Goal: Information Seeking & Learning: Learn about a topic

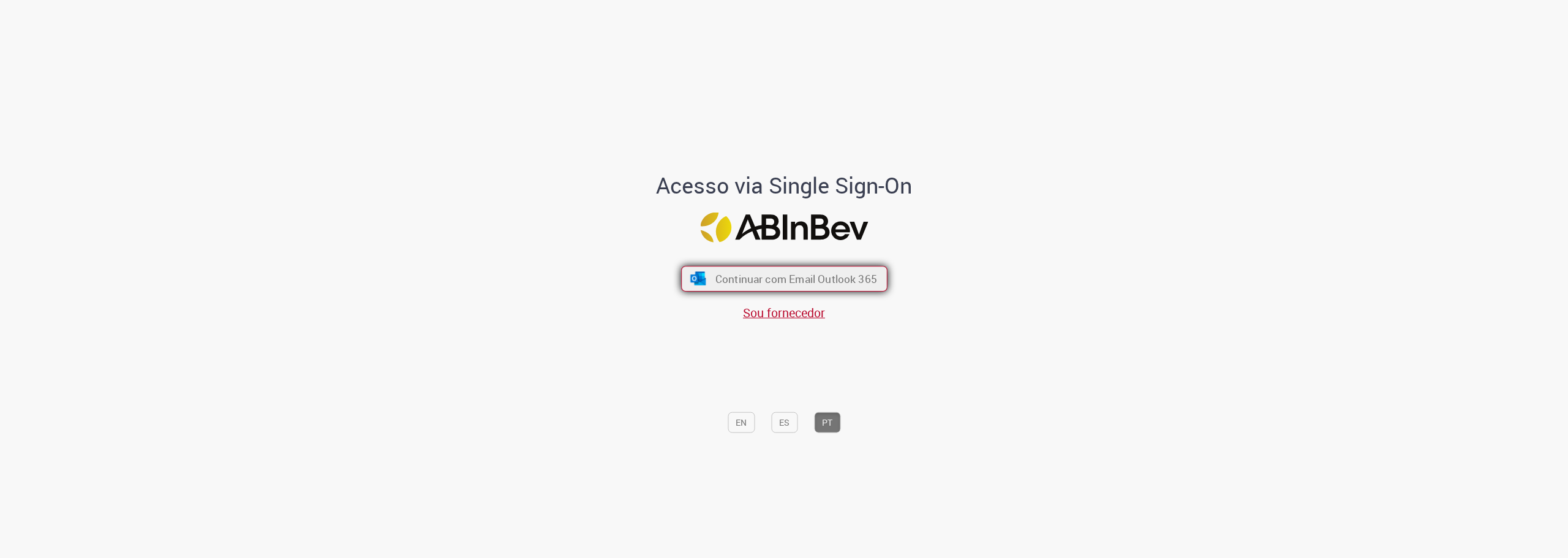
click at [868, 273] on span "Continuar com Email Outlook 365" at bounding box center [795, 278] width 162 height 14
click at [865, 279] on span "Continuar com Email Outlook 365" at bounding box center [795, 278] width 162 height 14
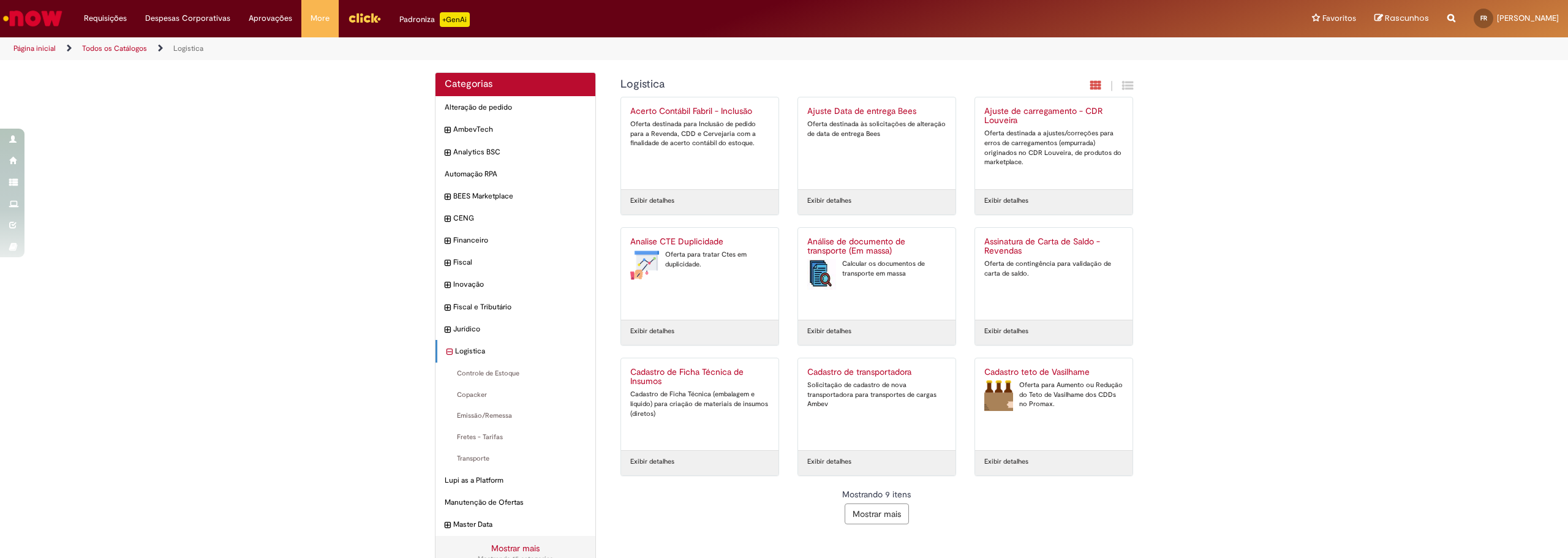
click at [859, 507] on button "Mostrar mais" at bounding box center [876, 514] width 64 height 21
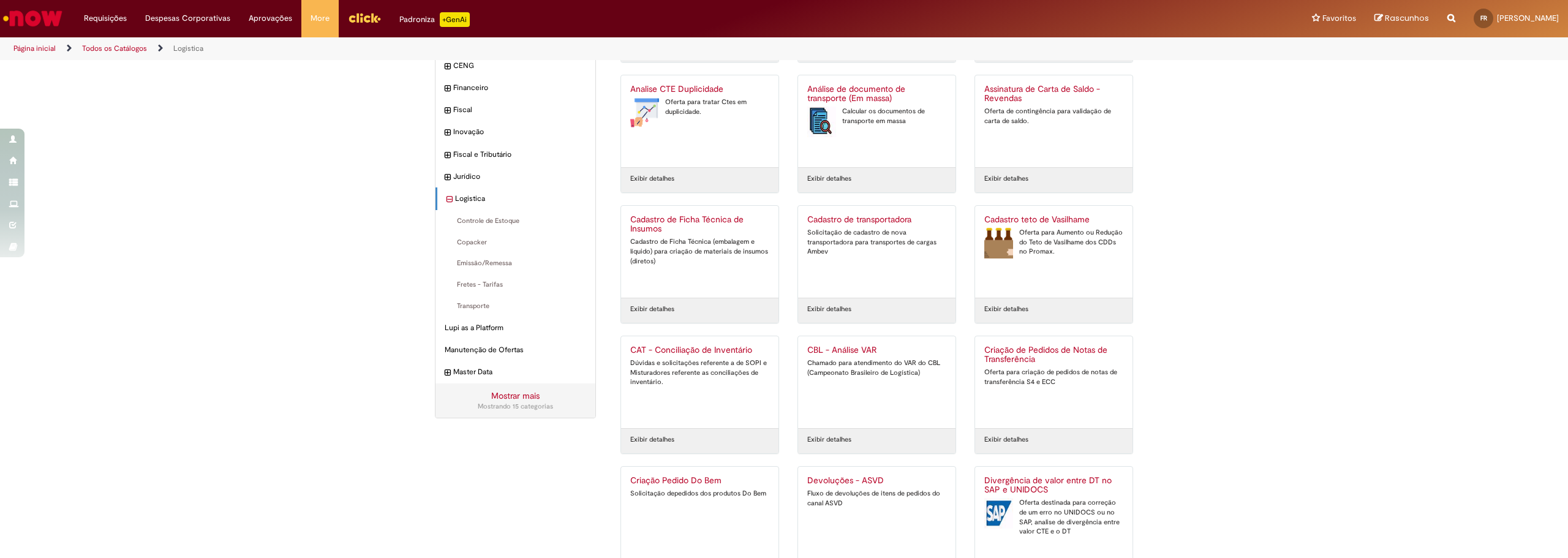
scroll to position [64, 0]
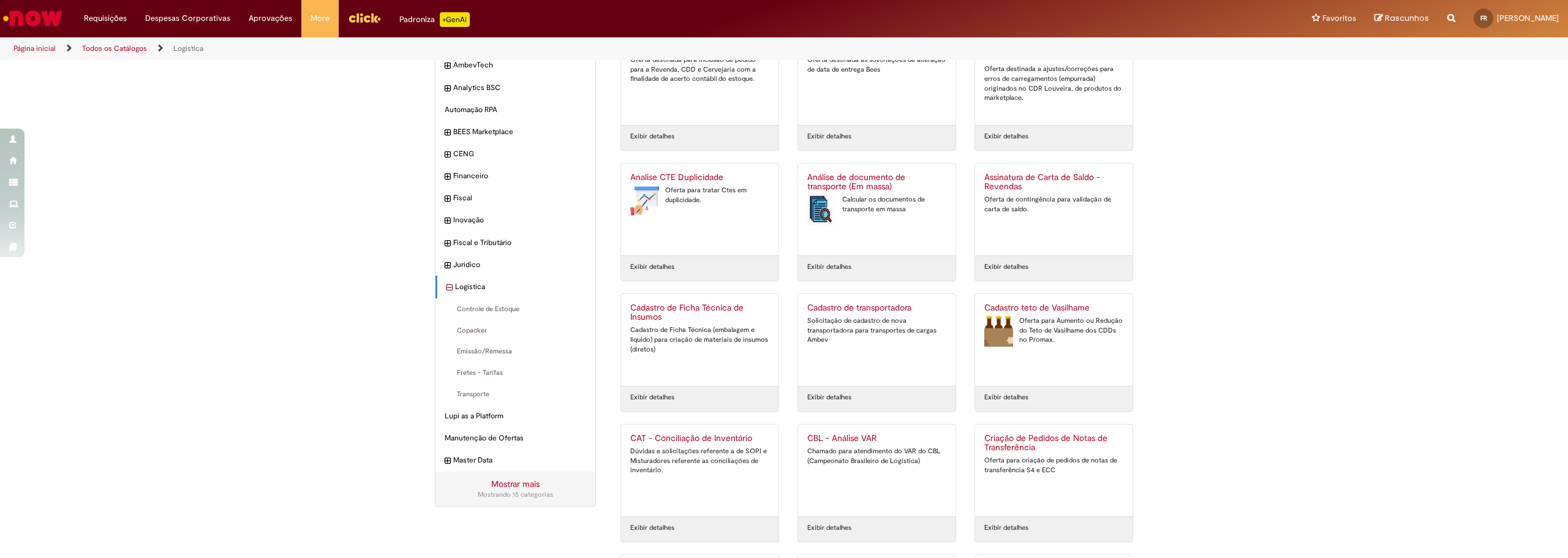
drag, startPoint x: 402, startPoint y: 387, endPoint x: 427, endPoint y: 398, distance: 27.3
click at [402, 386] on div "Categorias Alteração de pedido Itens AmbevTech Itens Analytics BSC Itens Automa…" at bounding box center [784, 436] width 1568 height 856
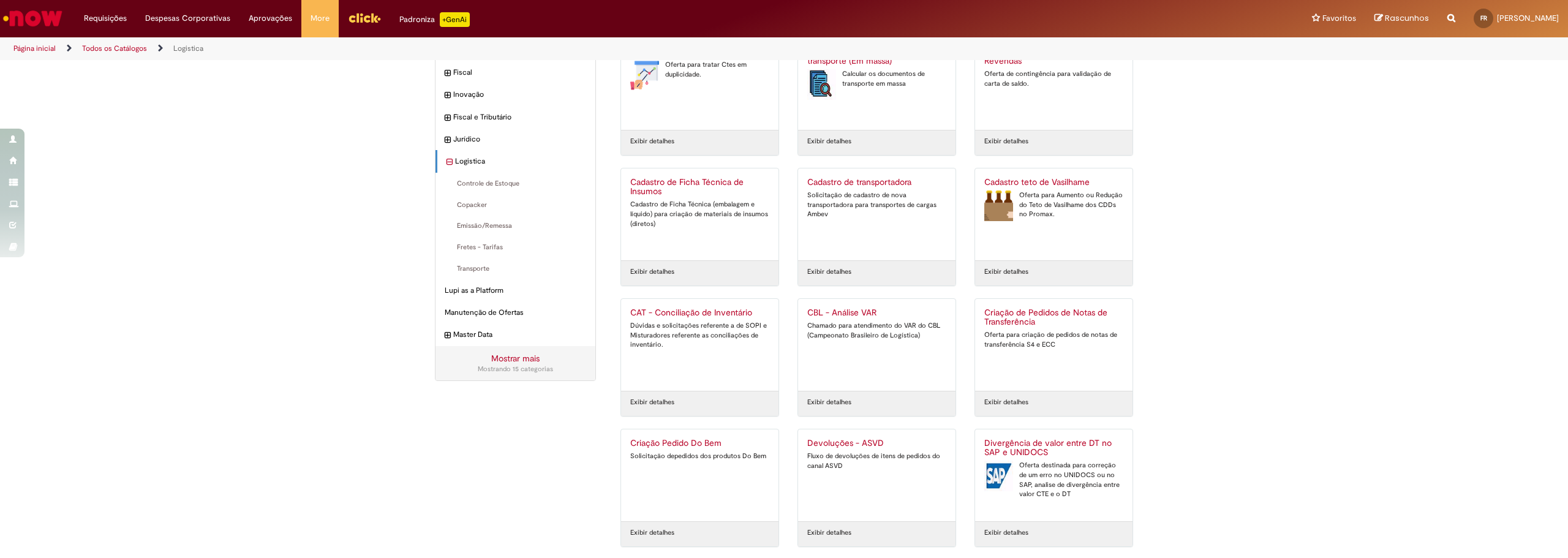
scroll to position [0, 0]
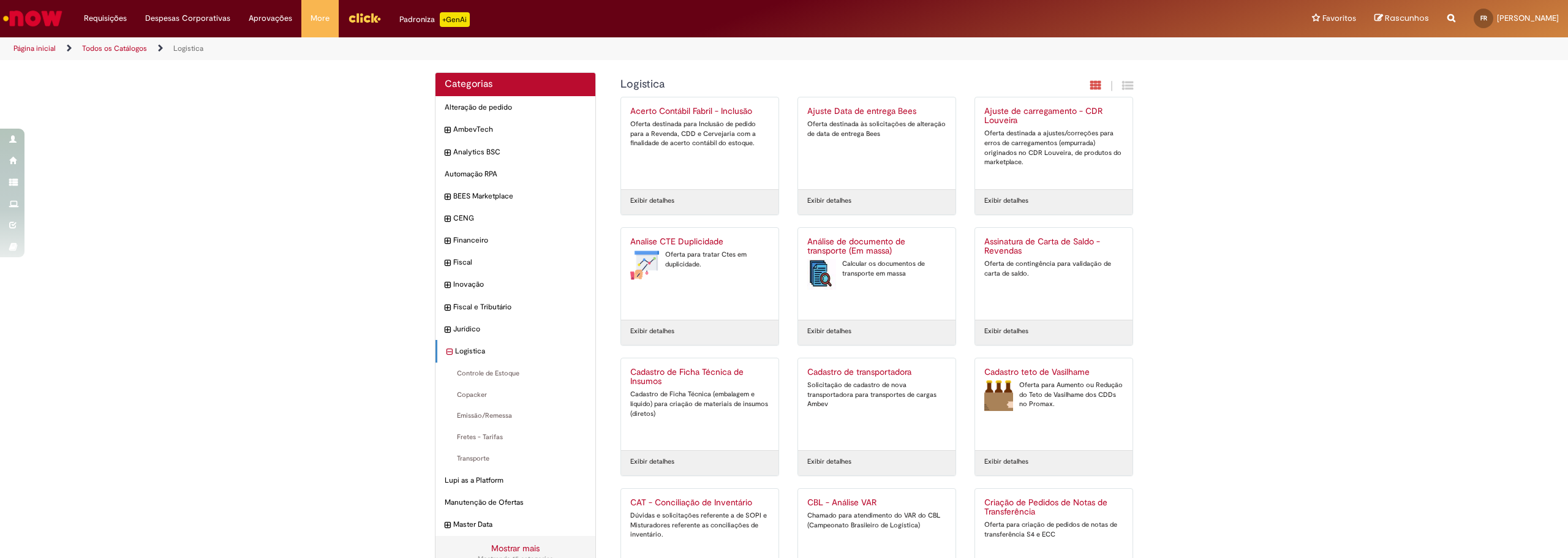
click at [1447, 21] on icon "Search from all sources" at bounding box center [1451, 11] width 8 height 22
click at [1399, 22] on input "text" at bounding box center [1427, 19] width 56 height 21
type input "******"
click button "Pesquisar" at bounding box center [1388, 19] width 24 height 21
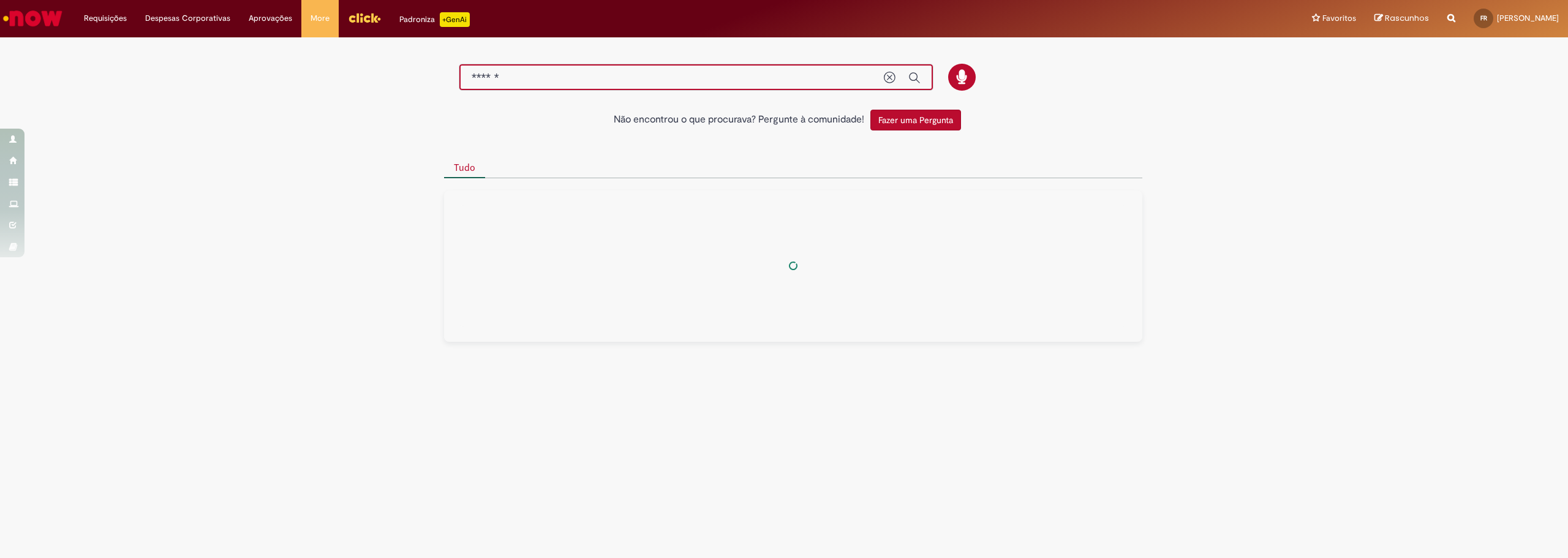
click at [472, 79] on input "******" at bounding box center [672, 78] width 400 height 14
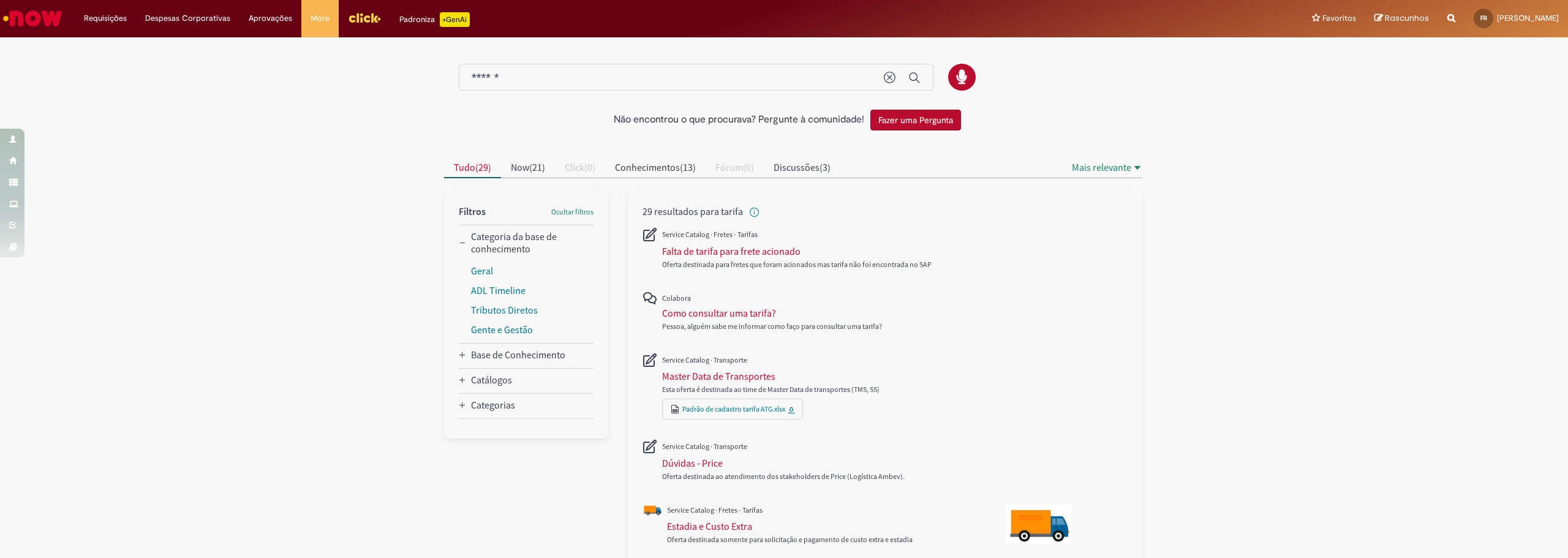
click at [1232, 234] on div "Não encontrou o que procurava? Pergunte à comunidade! Fazer uma Pergunta Cancel…" at bounding box center [784, 520] width 1568 height 960
click at [34, 12] on img "Ir para a Homepage" at bounding box center [32, 18] width 63 height 25
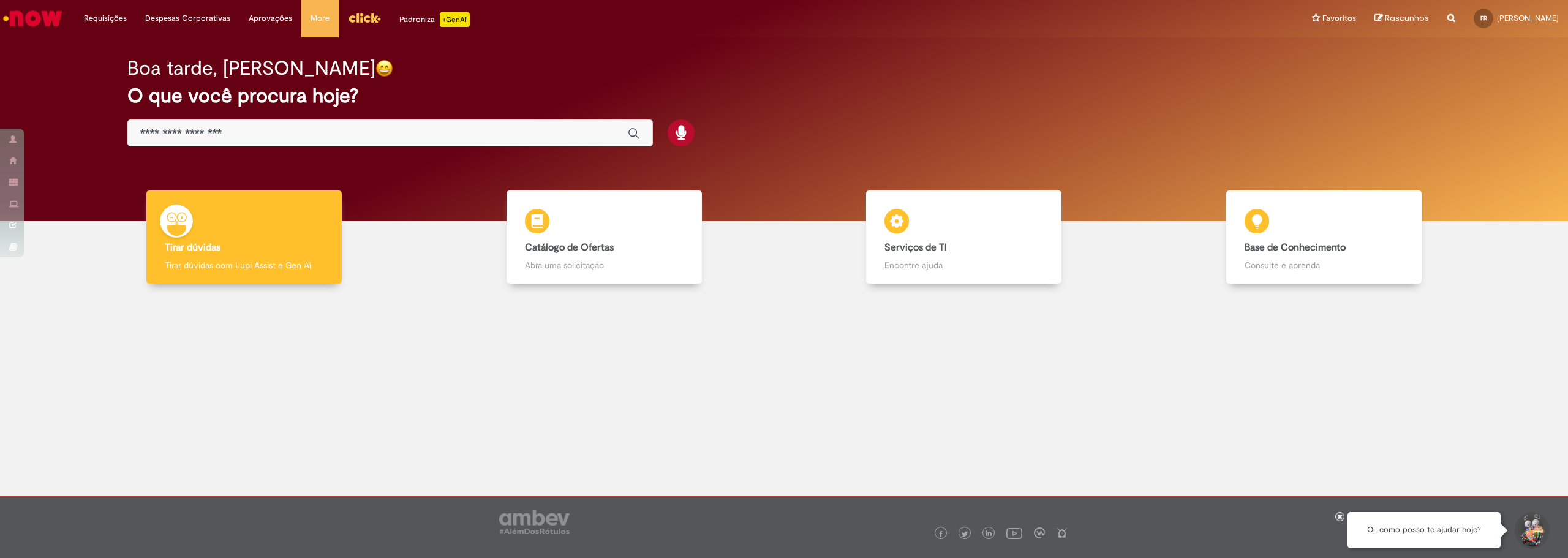
click at [210, 139] on input "Basta digitar aqui" at bounding box center [378, 133] width 475 height 14
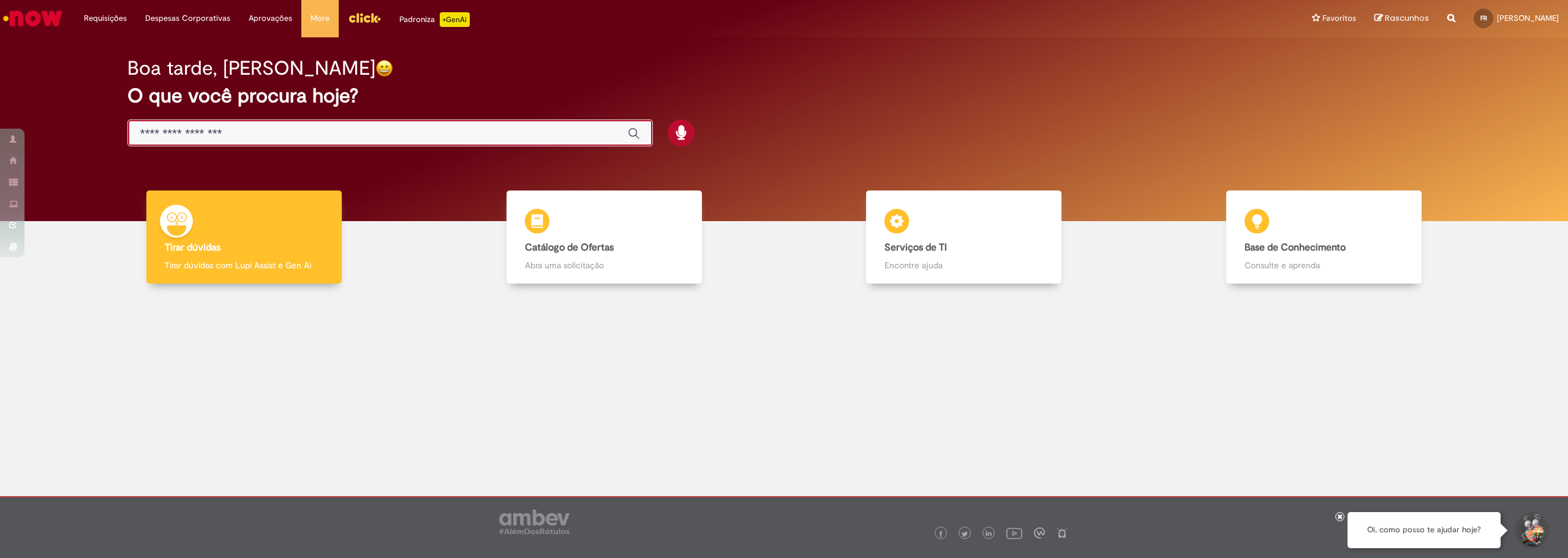
paste input "**********"
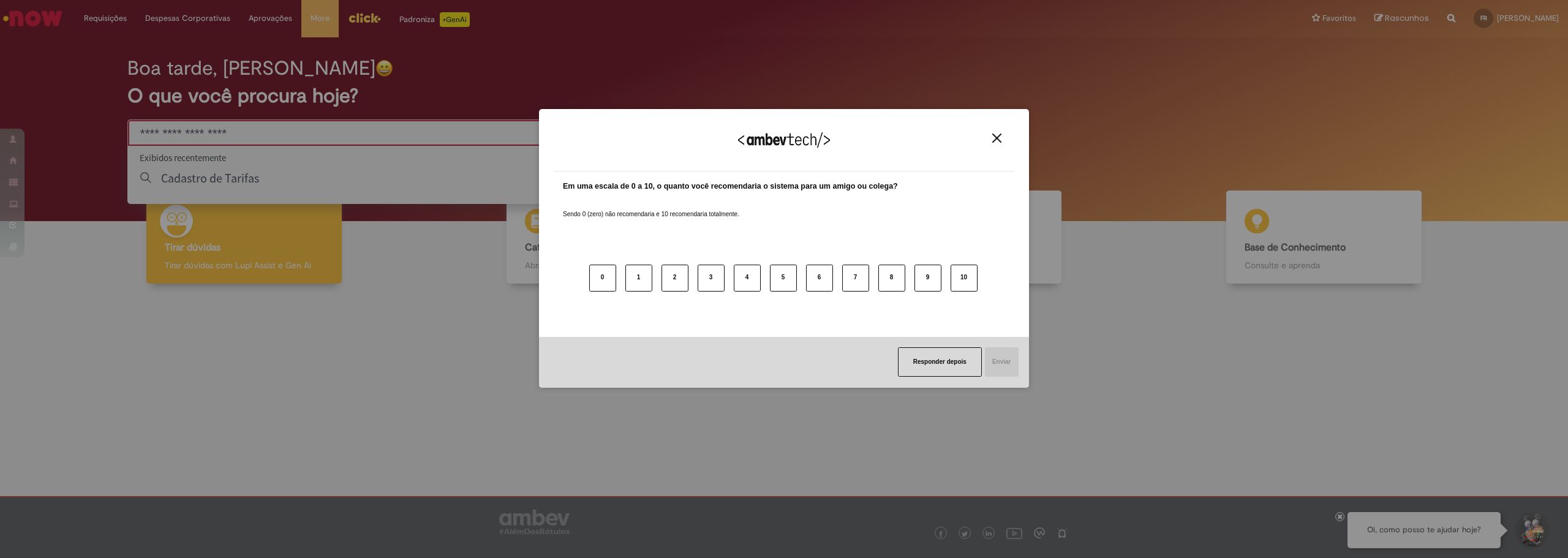
type input "**********"
click at [1000, 135] on img "Close" at bounding box center [997, 138] width 9 height 9
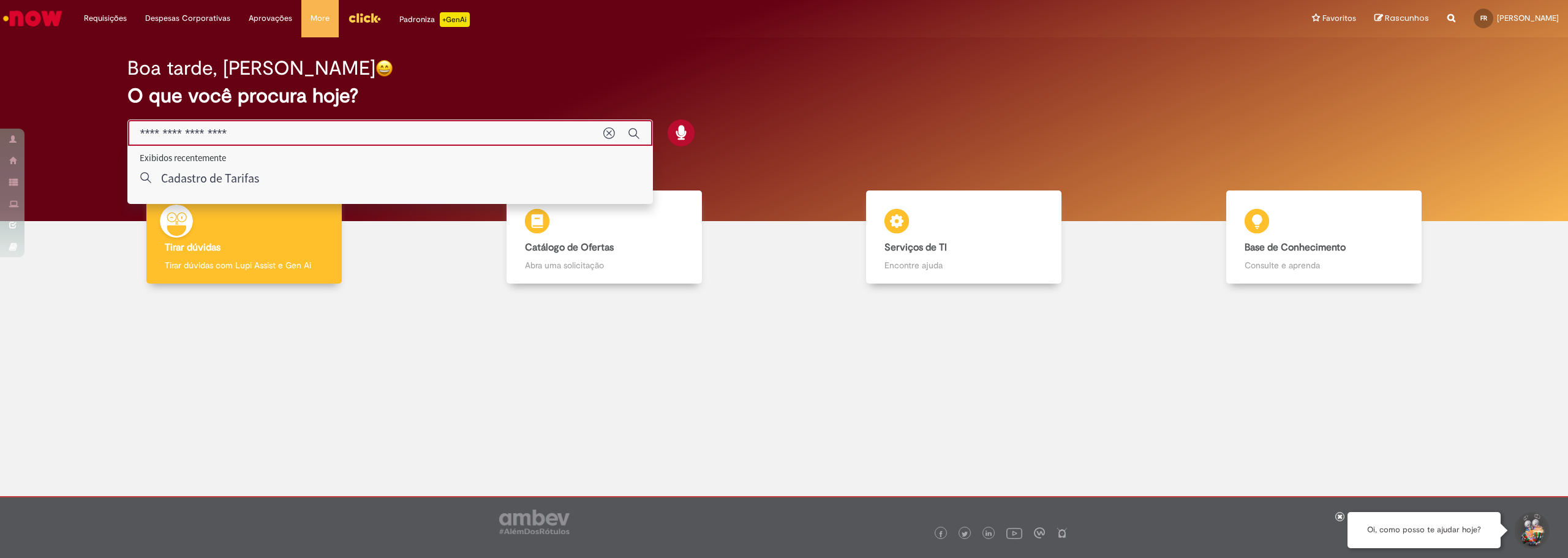
click at [202, 132] on input "**********" at bounding box center [365, 133] width 451 height 14
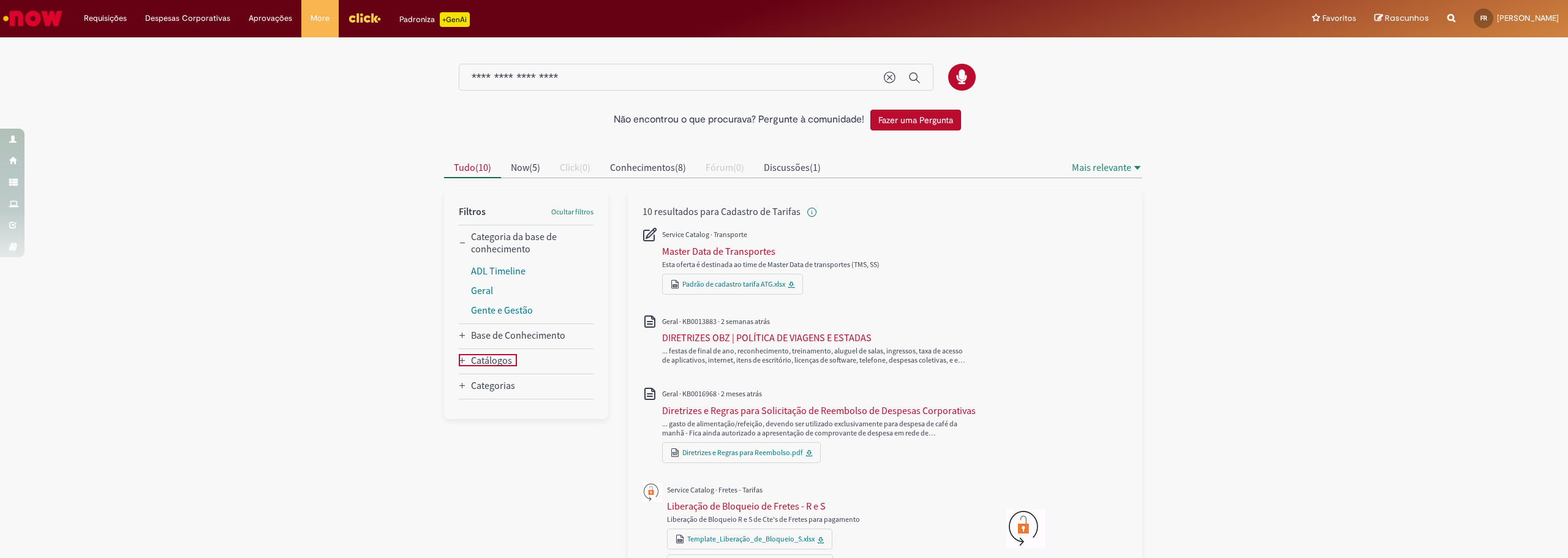
click at [459, 361] on icon "Catálogos" at bounding box center [463, 361] width 8 height 8
click at [460, 338] on icon "Base de Conhecimento" at bounding box center [463, 335] width 8 height 8
click at [459, 462] on div "Categorias" at bounding box center [490, 468] width 62 height 12
click at [487, 489] on link "Fretes - Tarifas" at bounding box center [502, 490] width 62 height 12
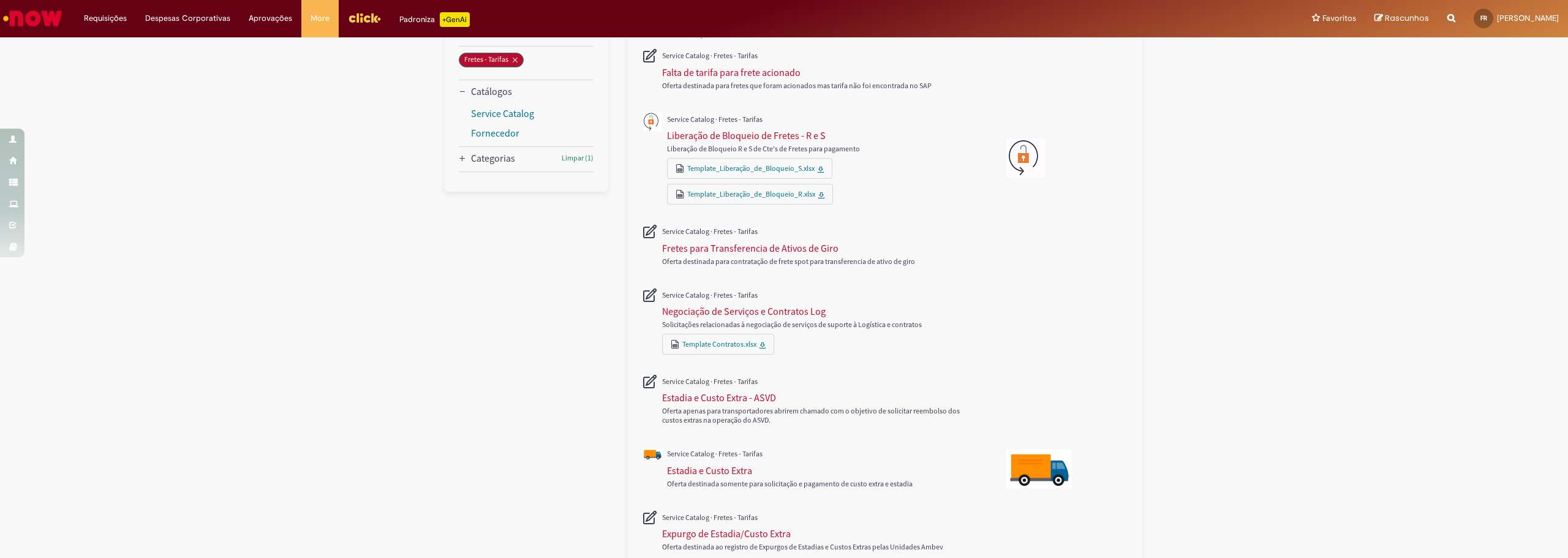
scroll to position [245, 0]
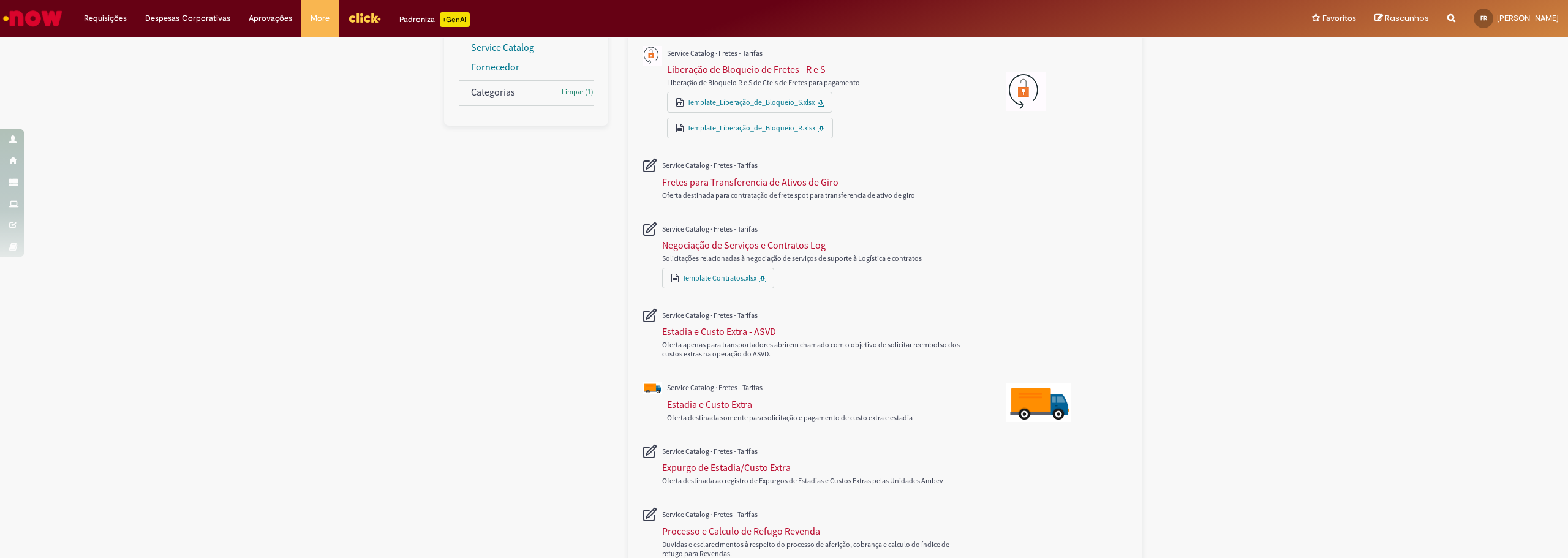
click at [33, 14] on img "Ir para a Homepage" at bounding box center [32, 18] width 63 height 25
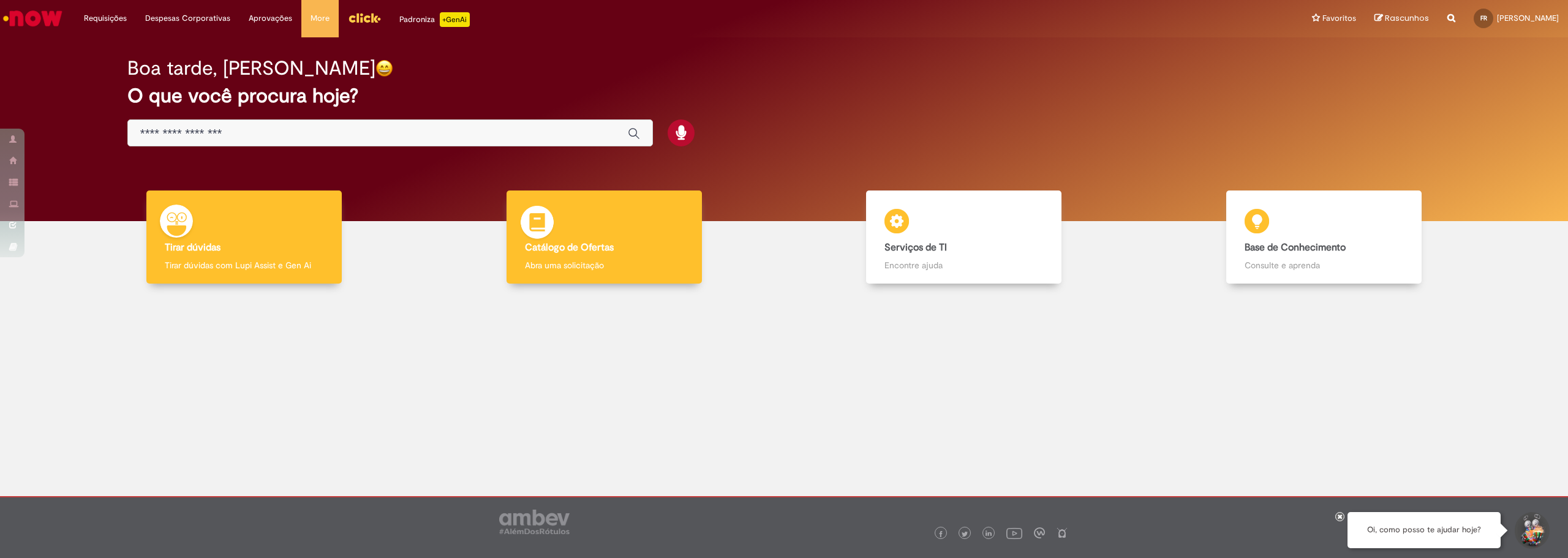
click at [651, 261] on p "Abra uma solicitação" at bounding box center [604, 265] width 159 height 12
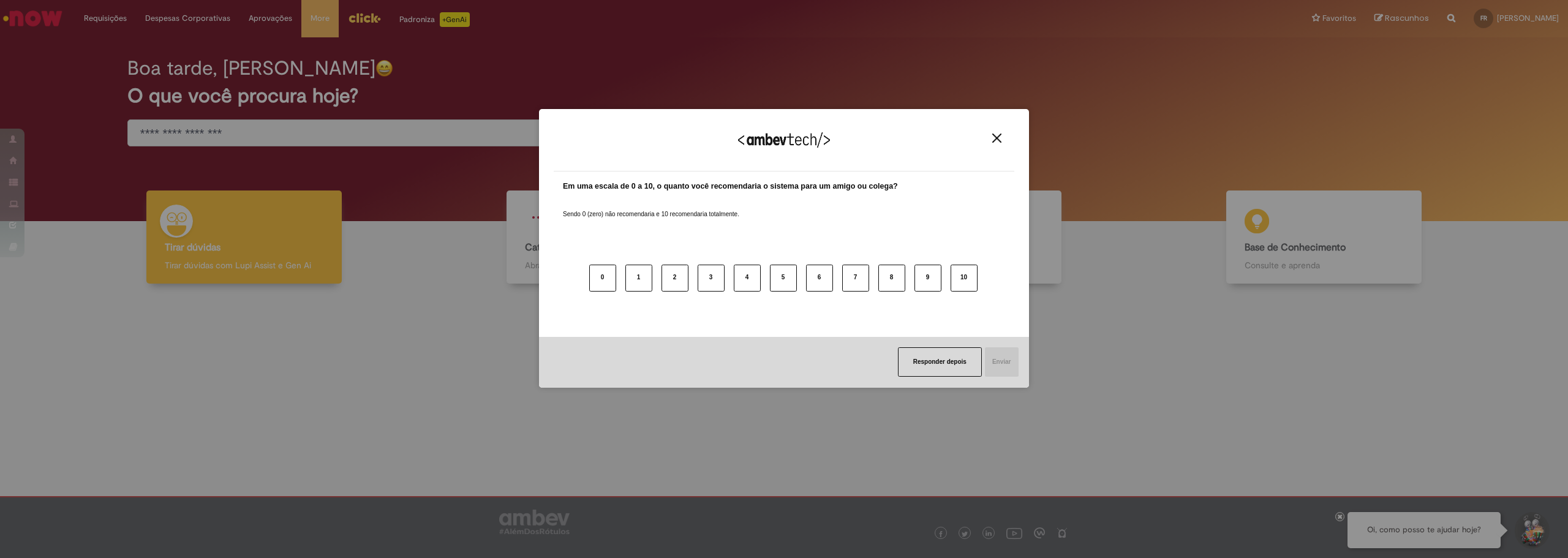
click at [997, 141] on img "Close" at bounding box center [997, 138] width 9 height 9
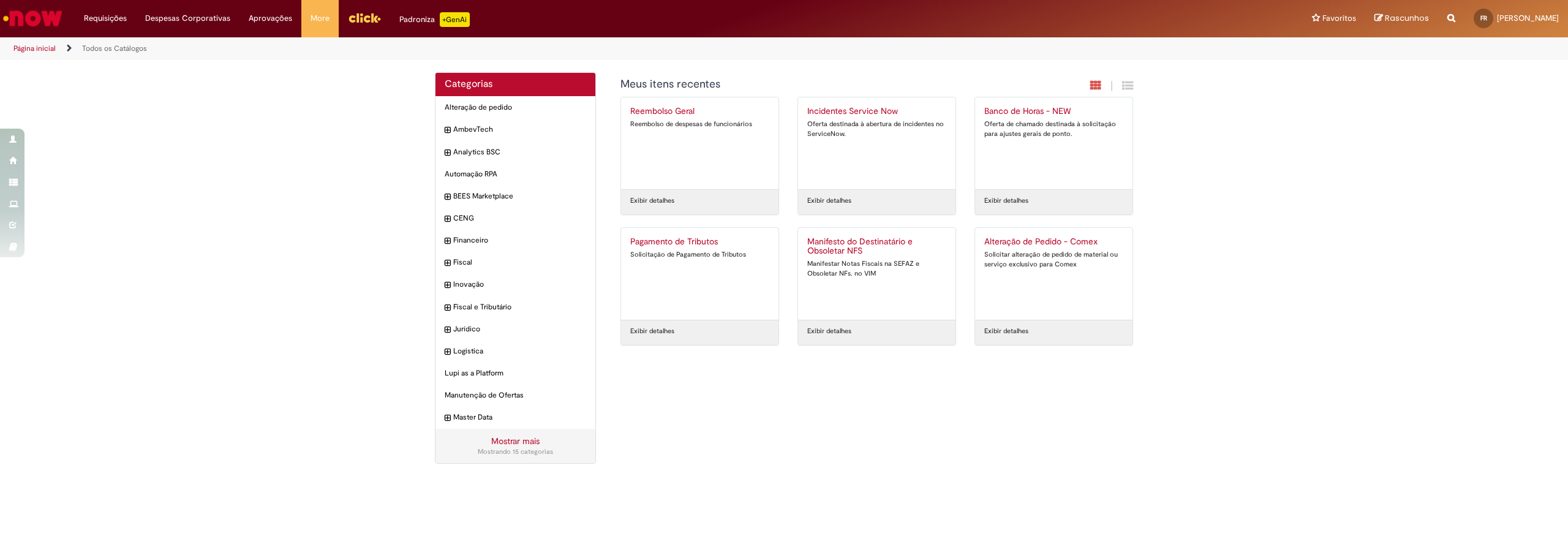
click at [563, 250] on div "Financeiro Itens" at bounding box center [515, 240] width 160 height 23
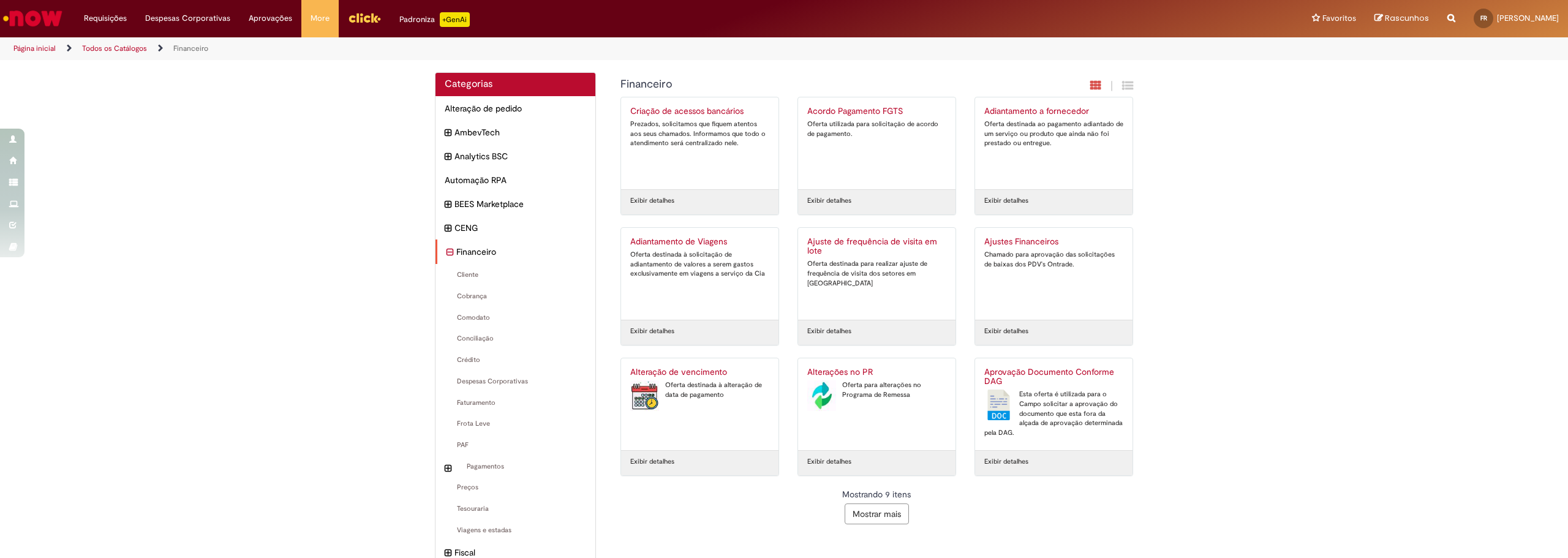
click at [435, 247] on div "Financeiro Itens" at bounding box center [515, 251] width 160 height 25
click at [446, 258] on icon "recolher categoria Financeiro" at bounding box center [450, 252] width 7 height 14
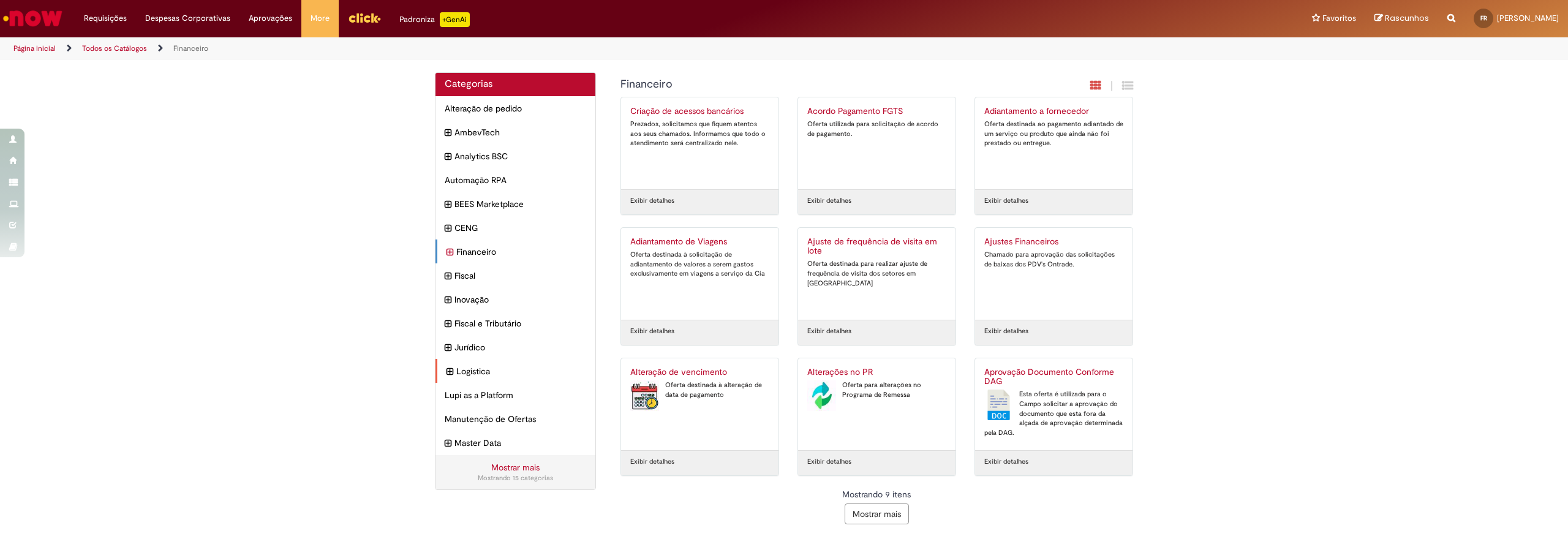
click at [454, 370] on div "Logistica Itens" at bounding box center [515, 371] width 160 height 25
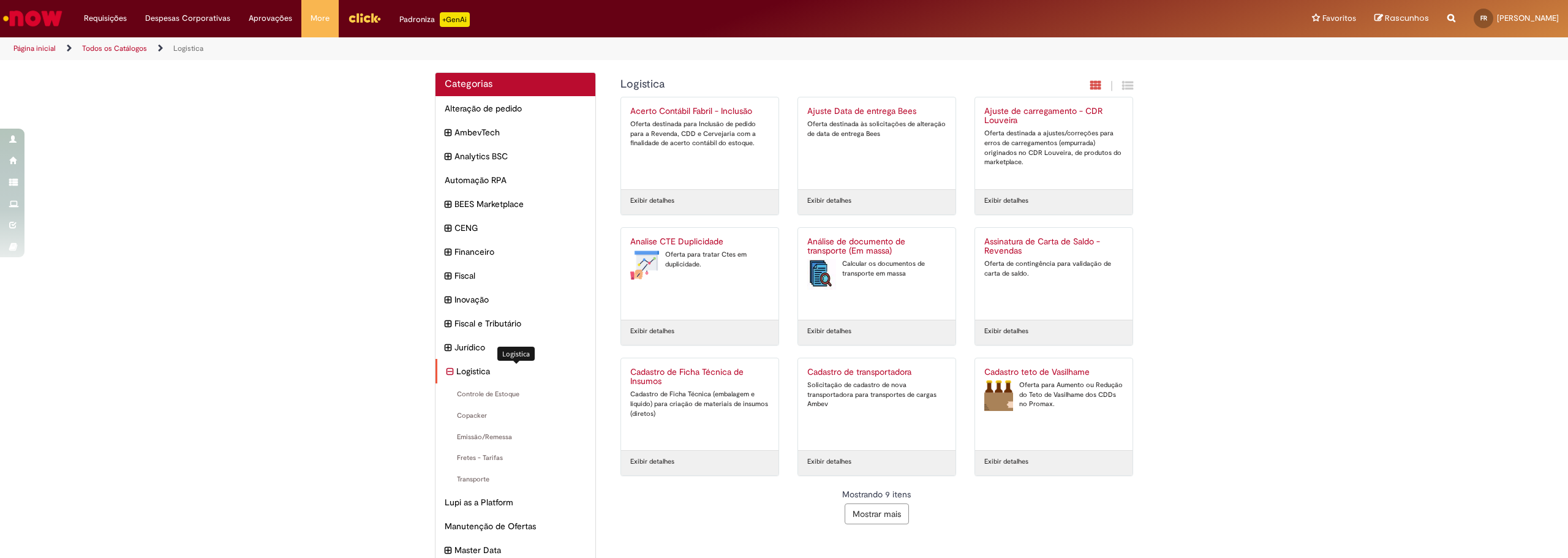
scroll to position [53, 0]
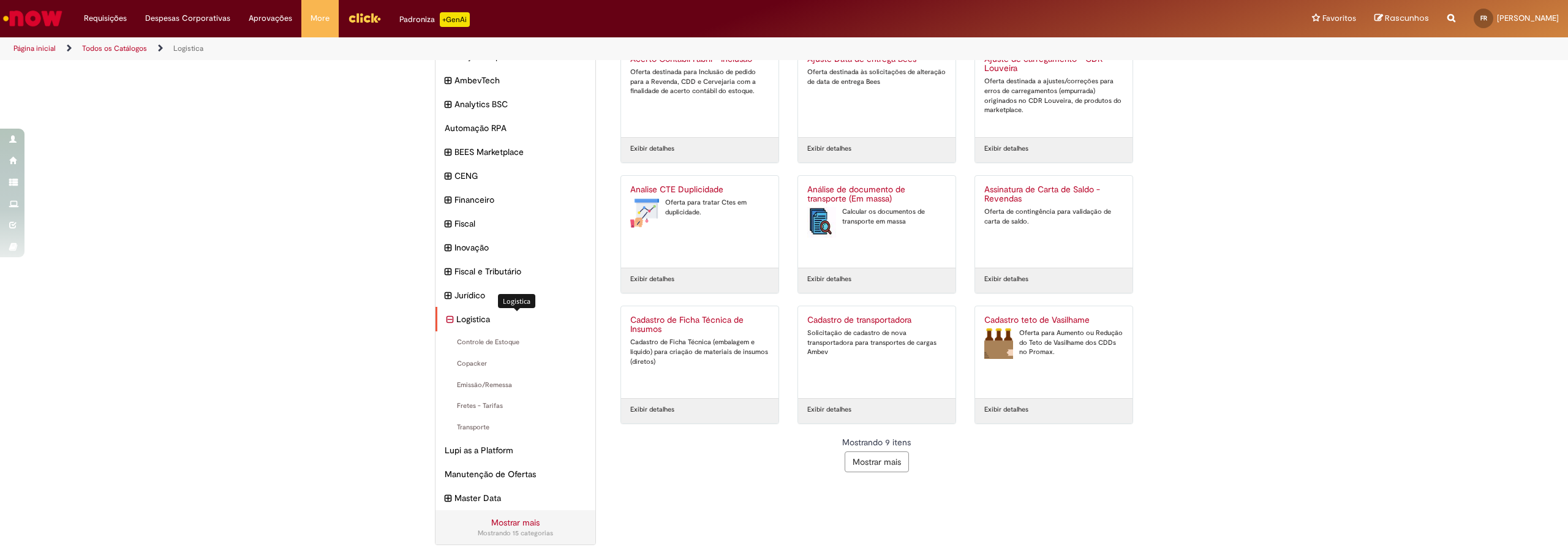
click at [503, 314] on span "Logistica Itens" at bounding box center [522, 319] width 130 height 12
click at [864, 458] on button "Mostrar mais" at bounding box center [876, 461] width 64 height 21
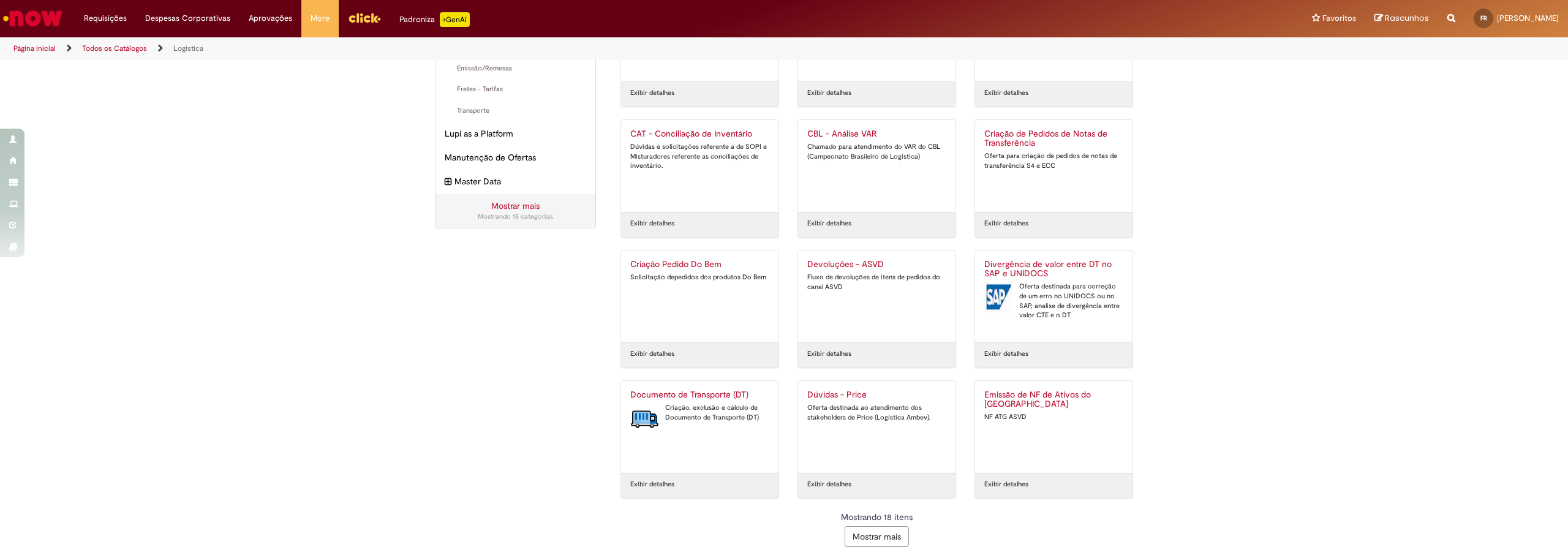
scroll to position [370, 0]
click at [881, 538] on button "Mostrar mais" at bounding box center [876, 534] width 64 height 21
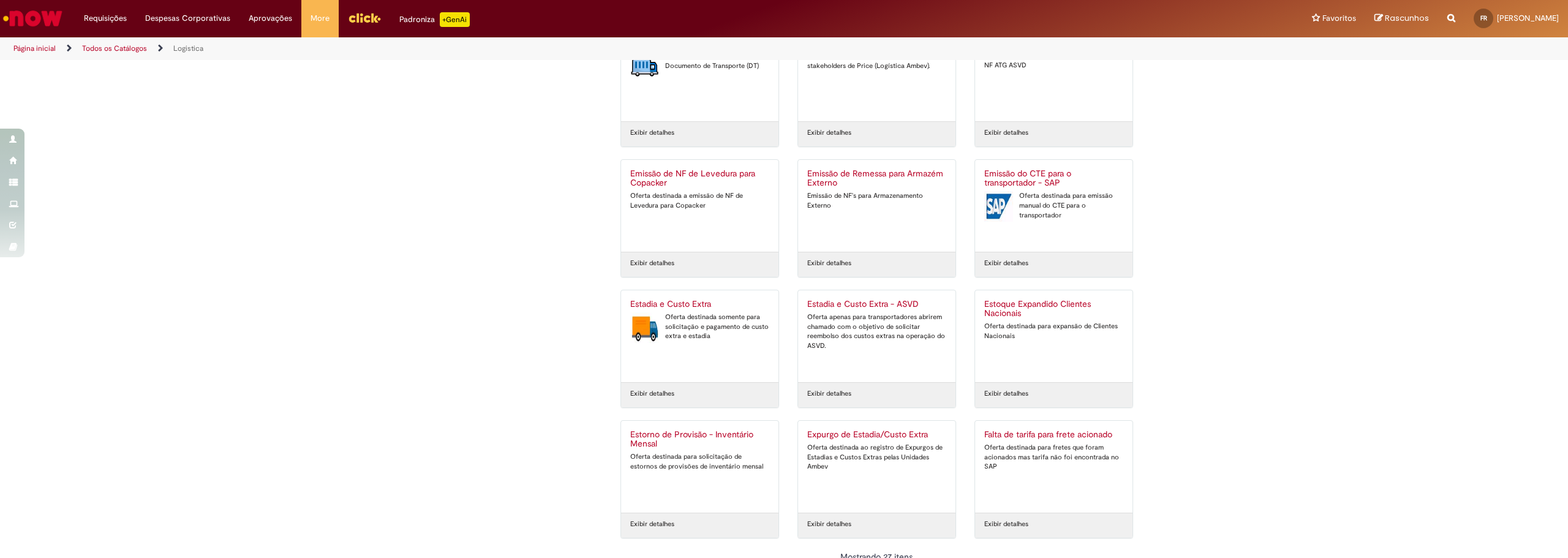
scroll to position [761, 0]
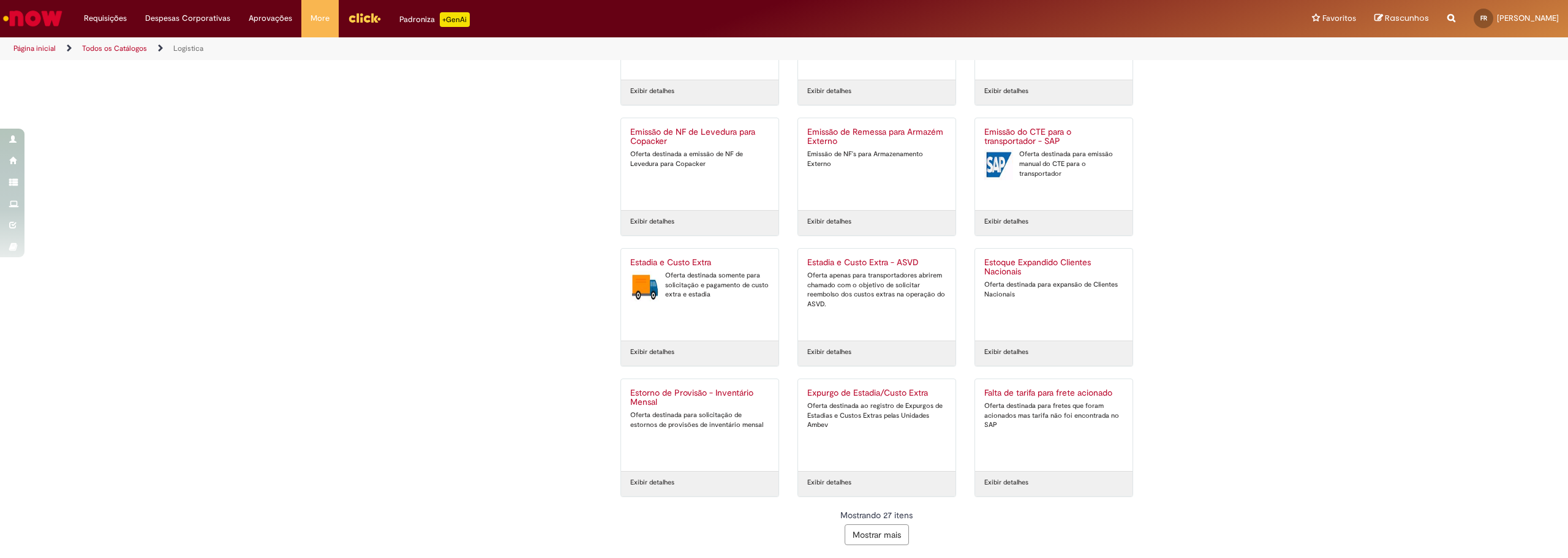
click at [855, 532] on button "Mostrar mais" at bounding box center [876, 534] width 64 height 21
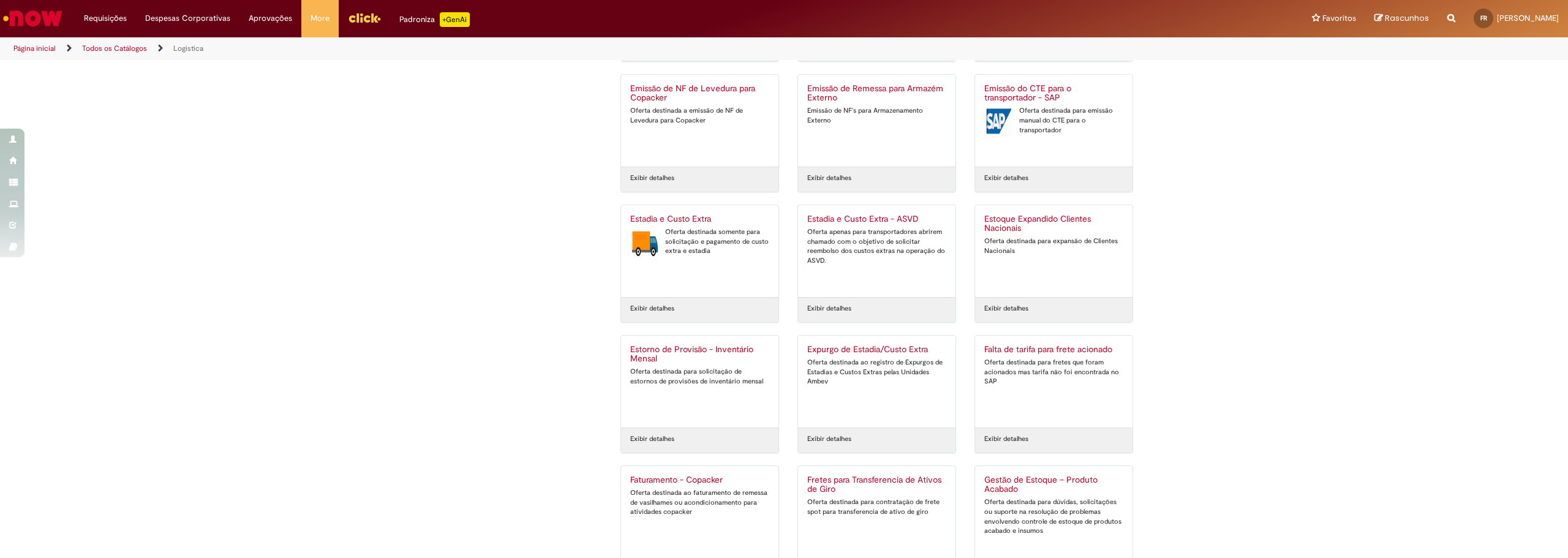
scroll to position [1153, 0]
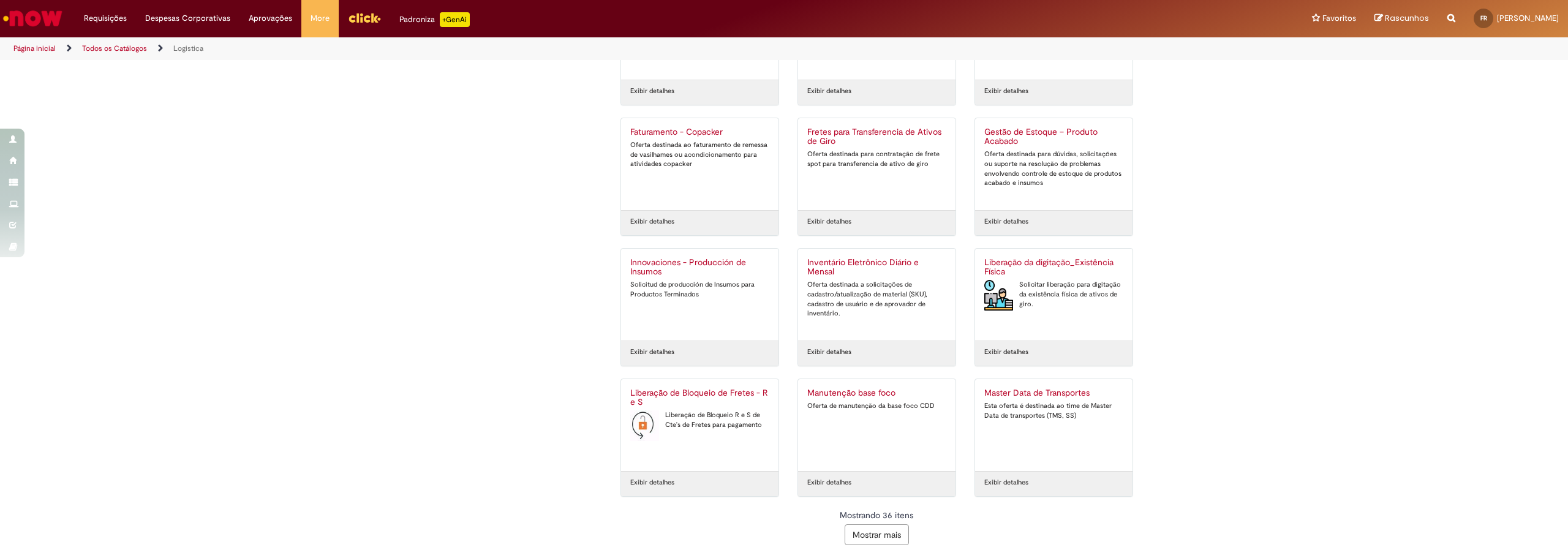
click at [906, 528] on div "Mostrando 36 itens Mostrar mais" at bounding box center [877, 526] width 513 height 36
click at [887, 536] on button "Mostrar mais" at bounding box center [876, 534] width 64 height 21
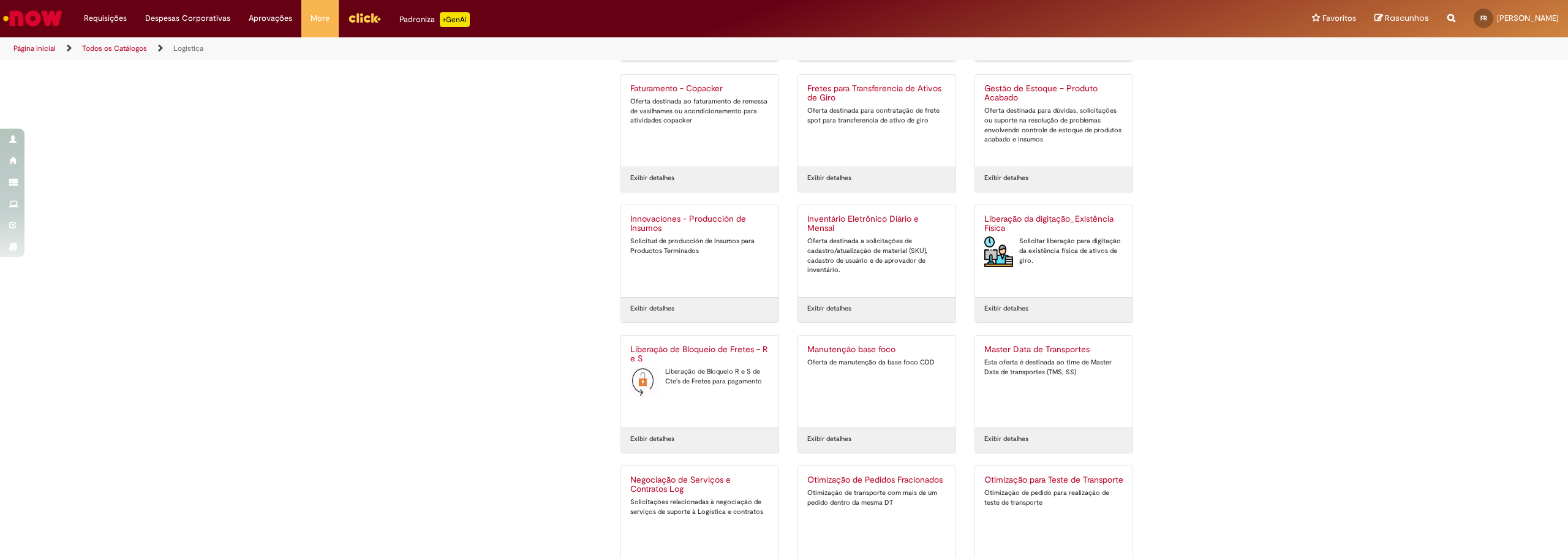
scroll to position [1544, 0]
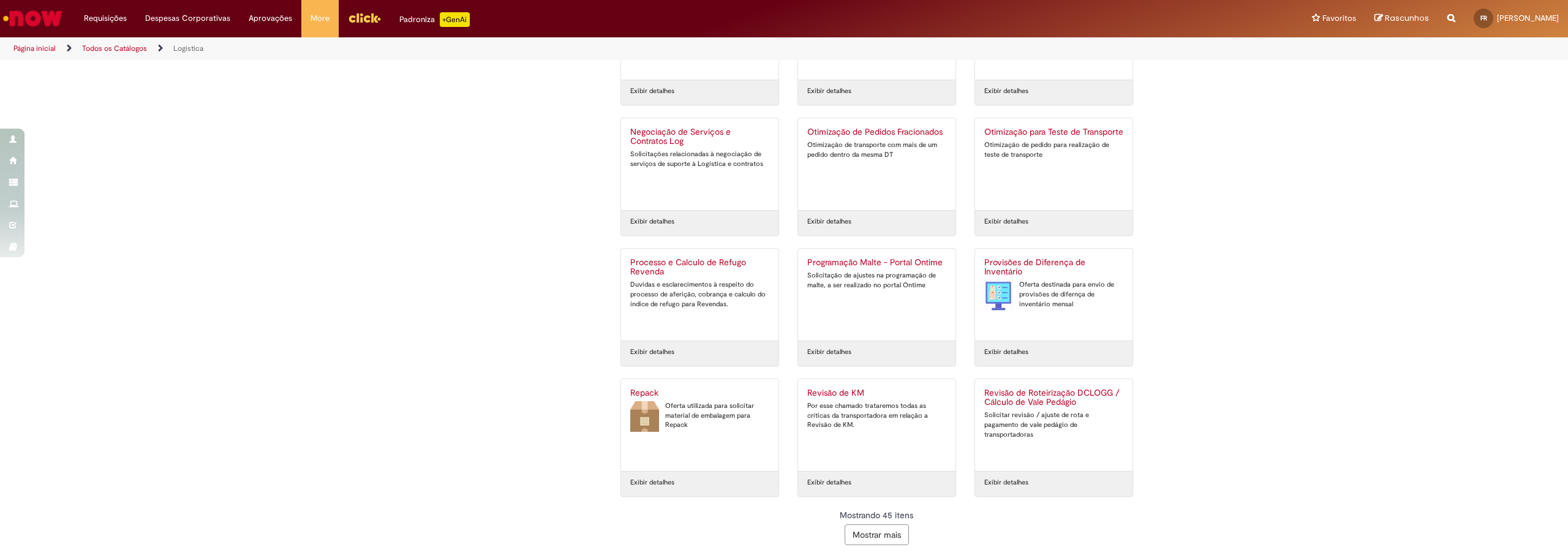
click at [882, 532] on button "Mostrar mais" at bounding box center [876, 534] width 64 height 21
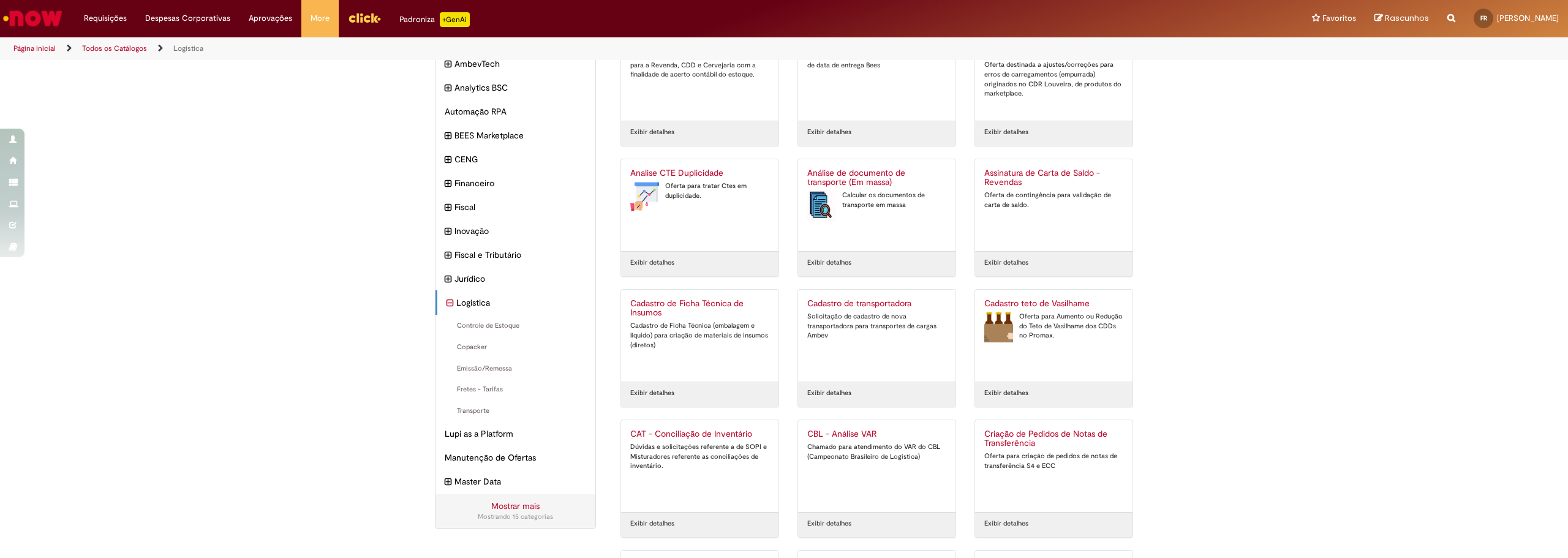
scroll to position [0, 0]
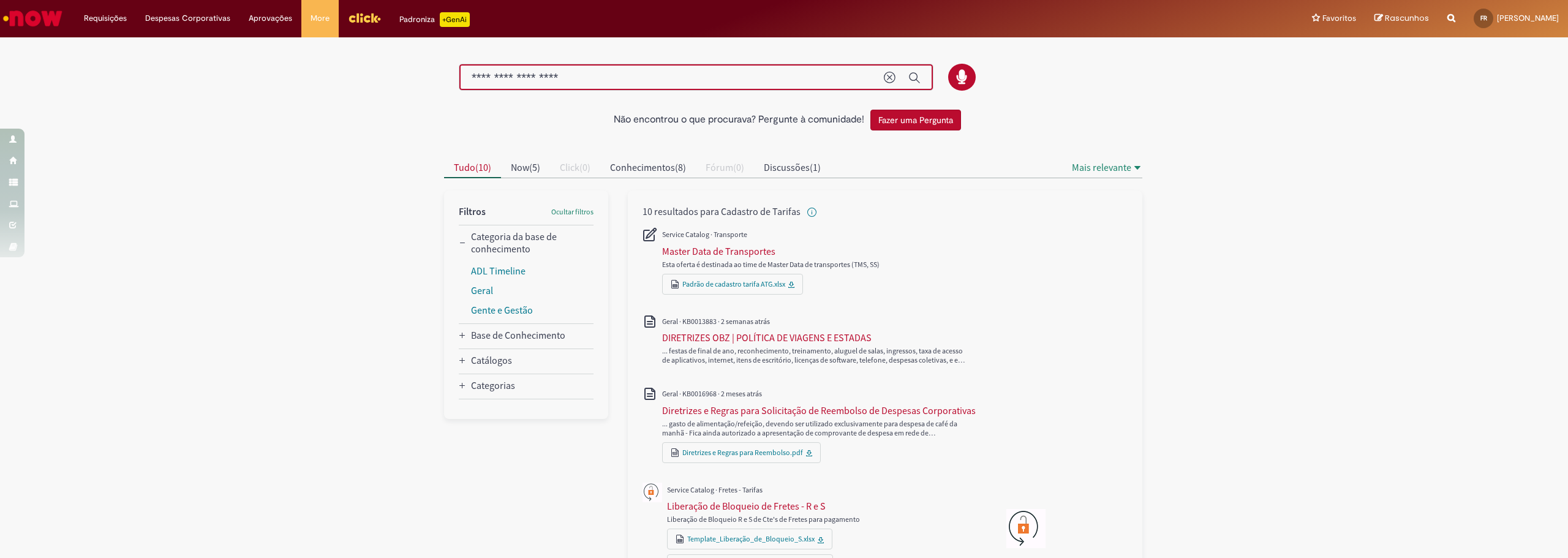
drag, startPoint x: 589, startPoint y: 78, endPoint x: 405, endPoint y: 70, distance: 184.2
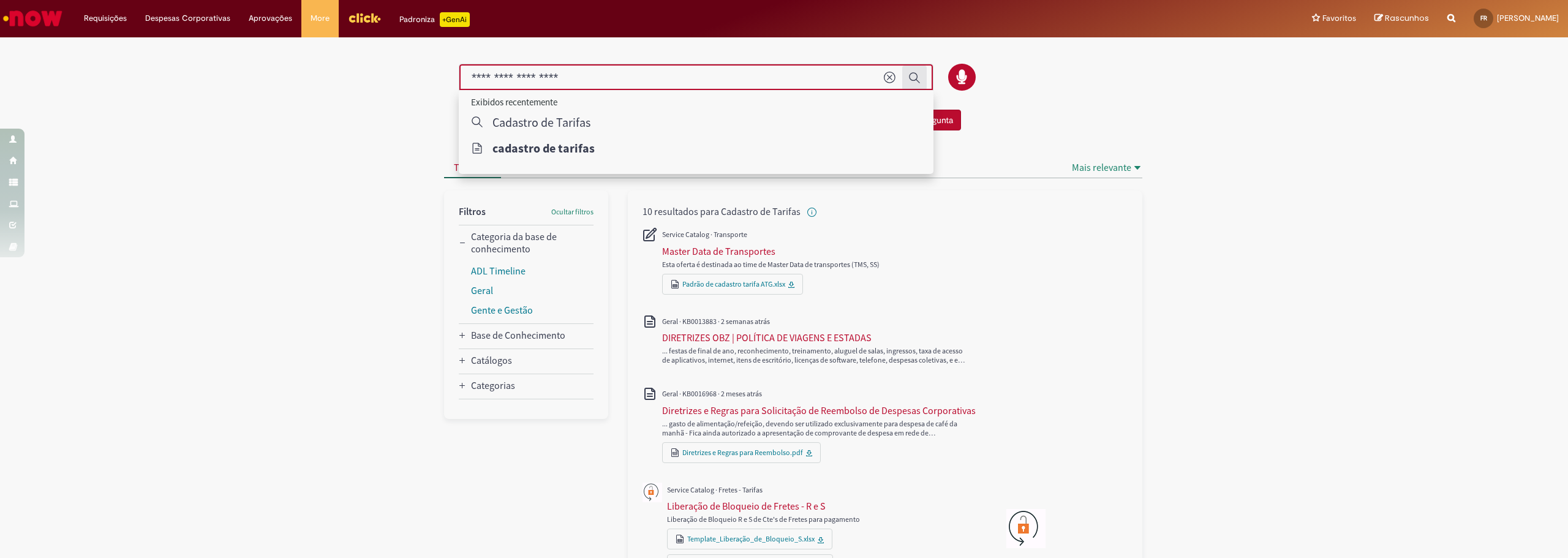
click at [915, 73] on icon "Enviar pesquisa" at bounding box center [915, 78] width 12 height 12
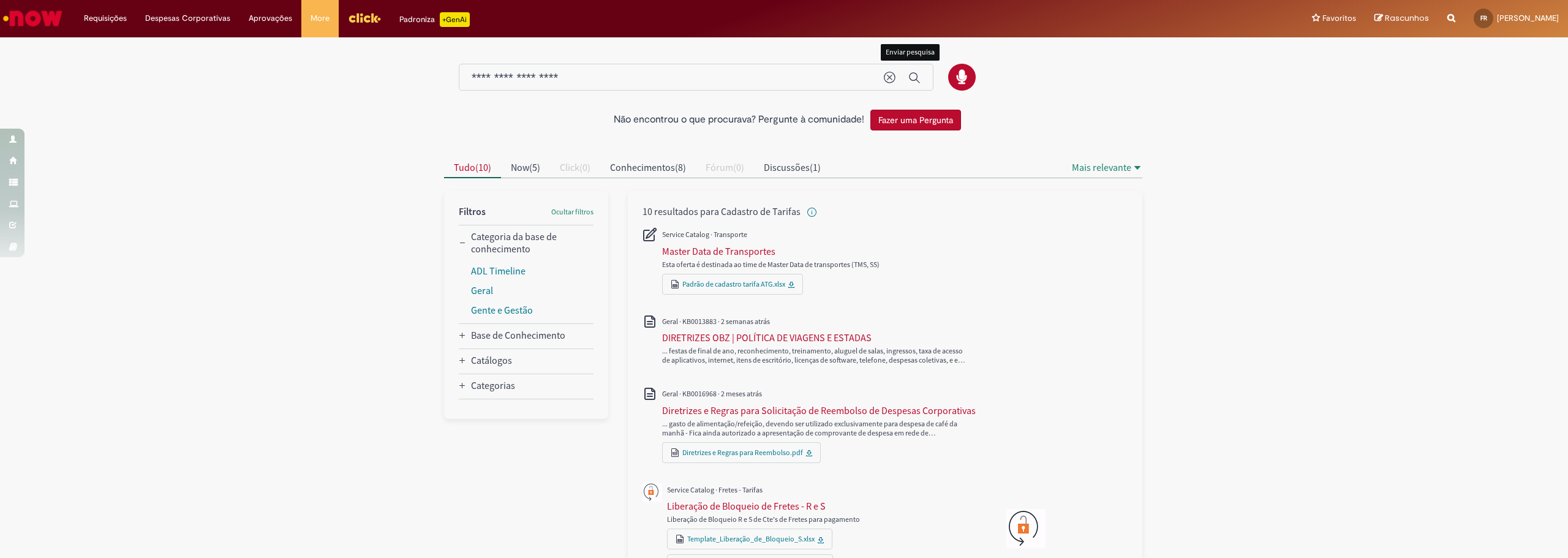
click at [104, 49] on link "Exibir Todas as Solicitações" at bounding box center [143, 50] width 135 height 14
click at [1447, 14] on icon "Search from all sources" at bounding box center [1451, 11] width 8 height 22
click at [1399, 21] on input "text" at bounding box center [1427, 19] width 56 height 21
paste input "**********"
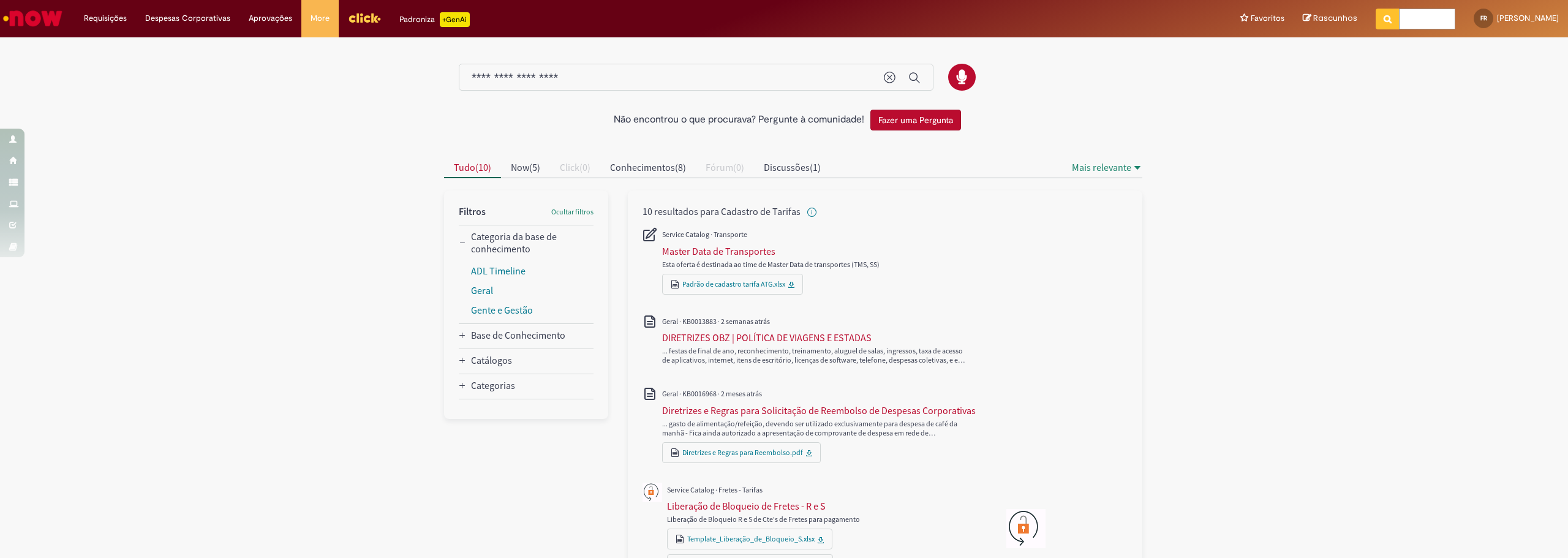
type input "**********"
click button "Pesquisar" at bounding box center [1388, 19] width 24 height 21
click at [511, 167] on span "Now" at bounding box center [520, 167] width 18 height 12
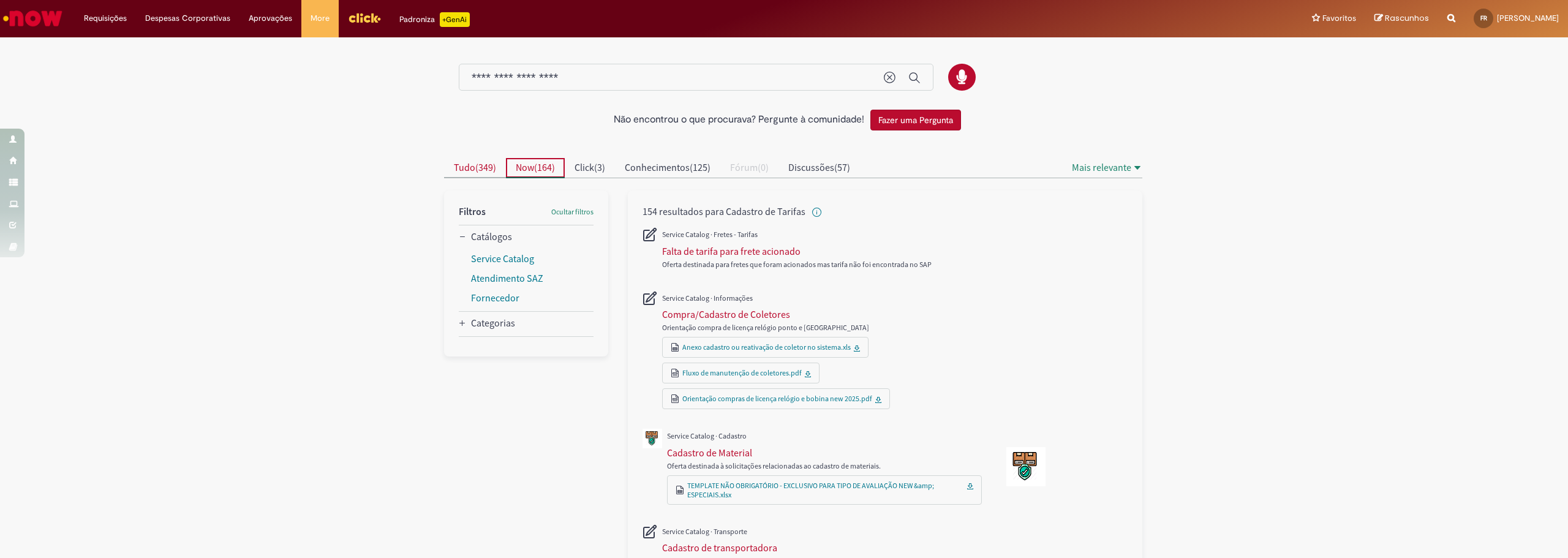
click at [479, 167] on span "349" at bounding box center [486, 167] width 15 height 12
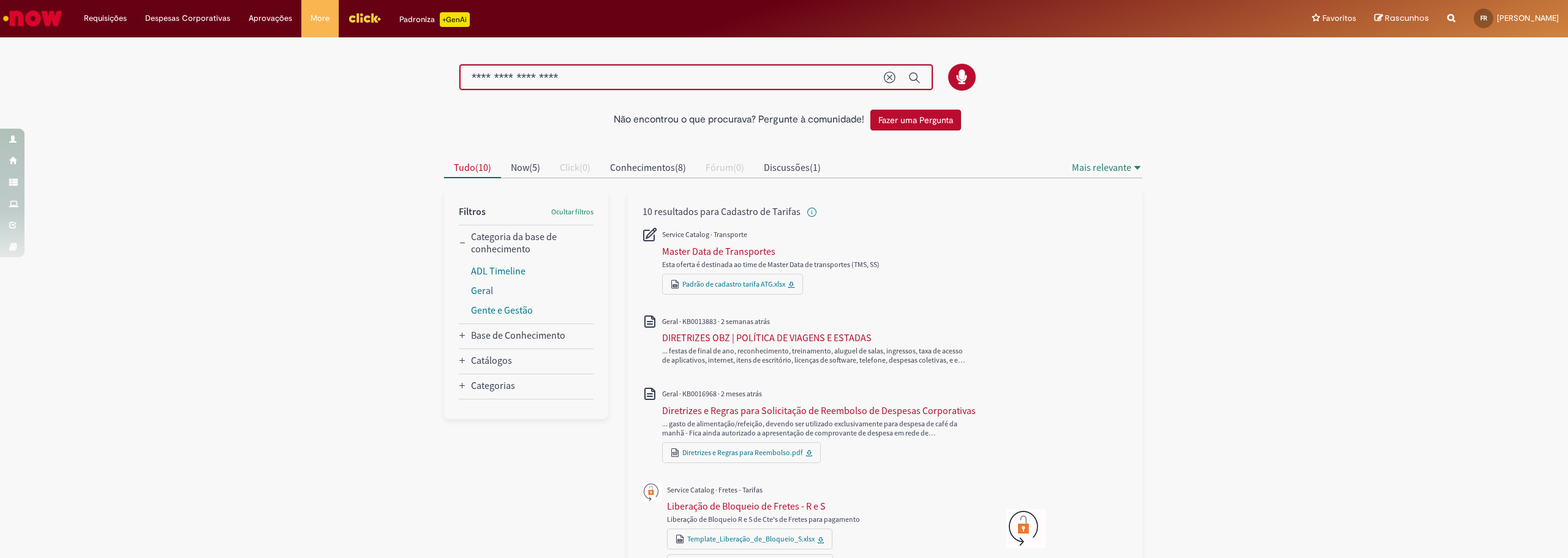
click at [582, 81] on input "**********" at bounding box center [672, 78] width 400 height 14
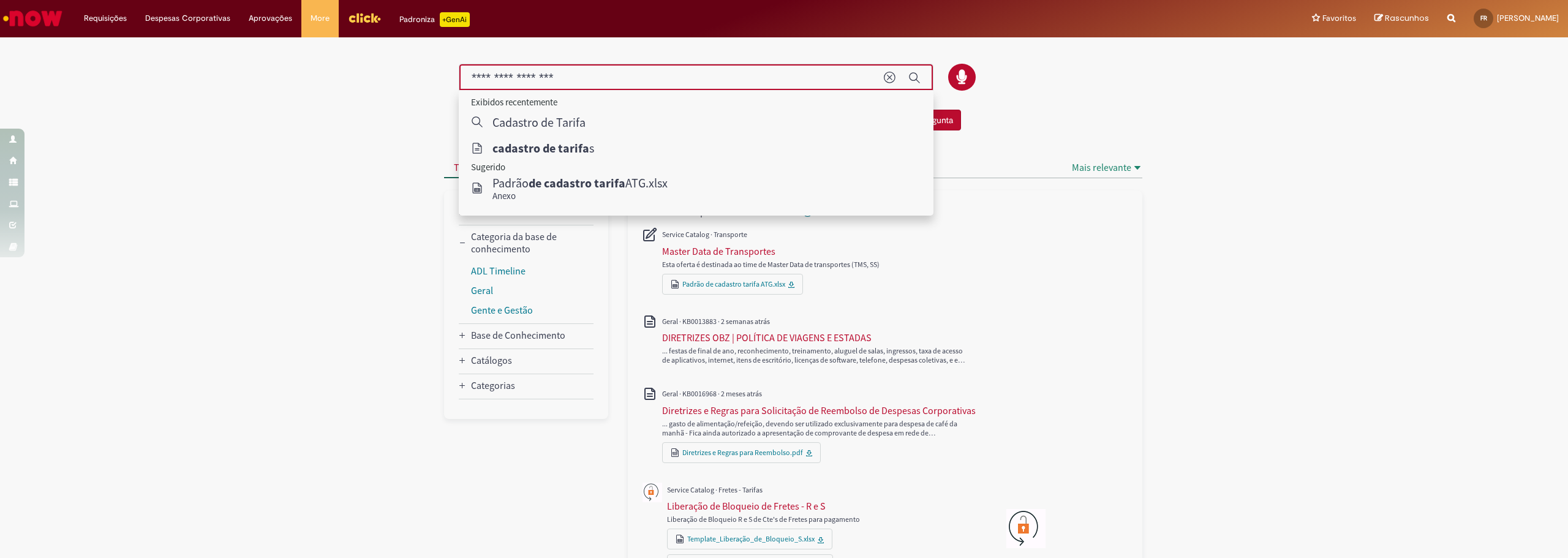
drag, startPoint x: 532, startPoint y: 74, endPoint x: 448, endPoint y: 77, distance: 84.1
click at [448, 77] on div at bounding box center [793, 78] width 716 height 27
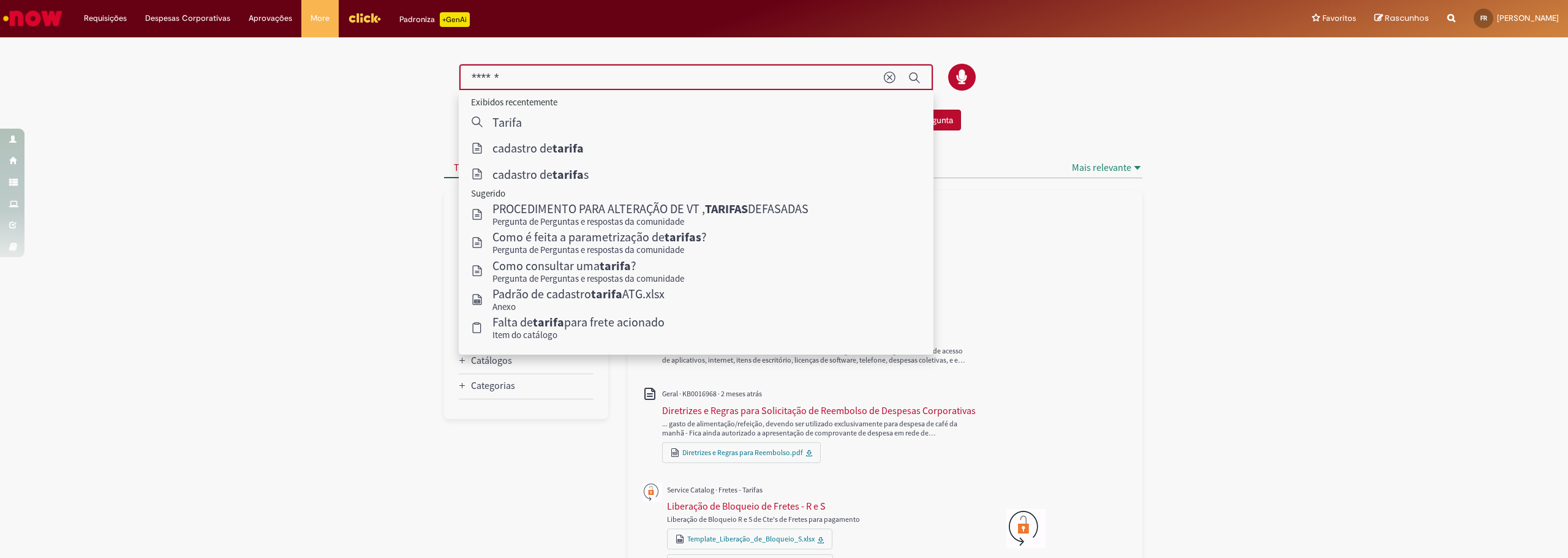
type input "******"
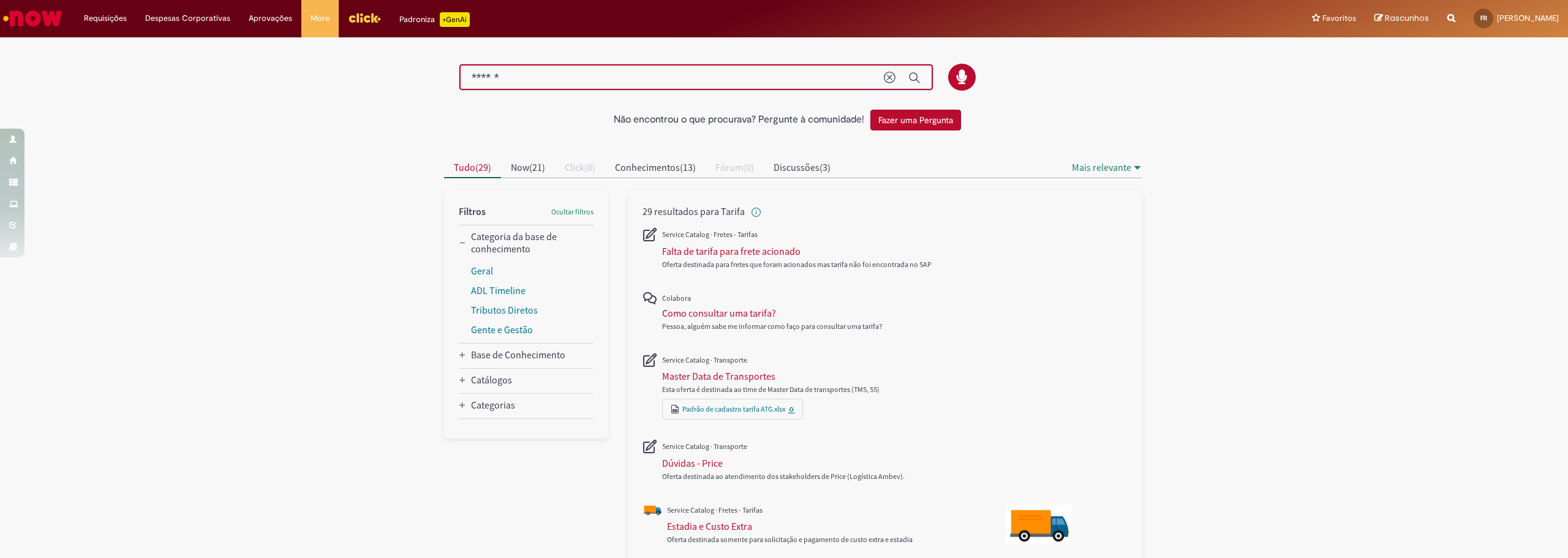
click at [12, 21] on img "Ir para a Homepage" at bounding box center [32, 18] width 63 height 25
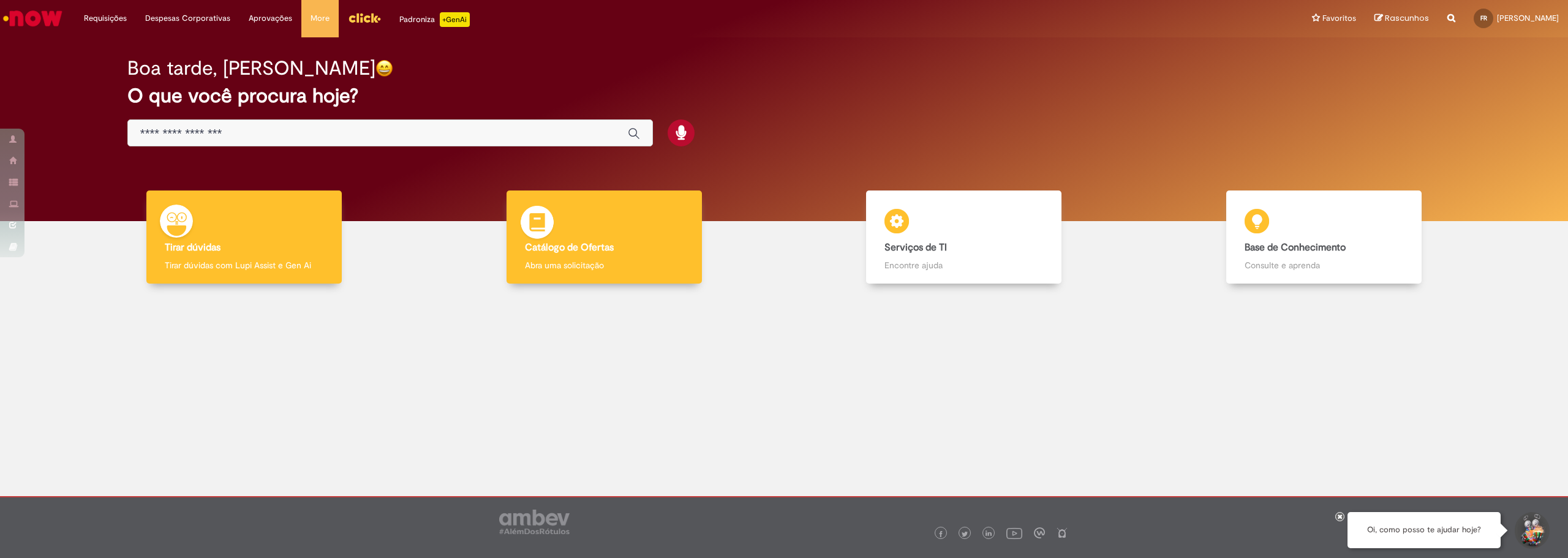
click at [620, 240] on div "Catálogo de Ofertas Catálogo de Ofertas Abra uma solicitação" at bounding box center [604, 238] width 196 height 94
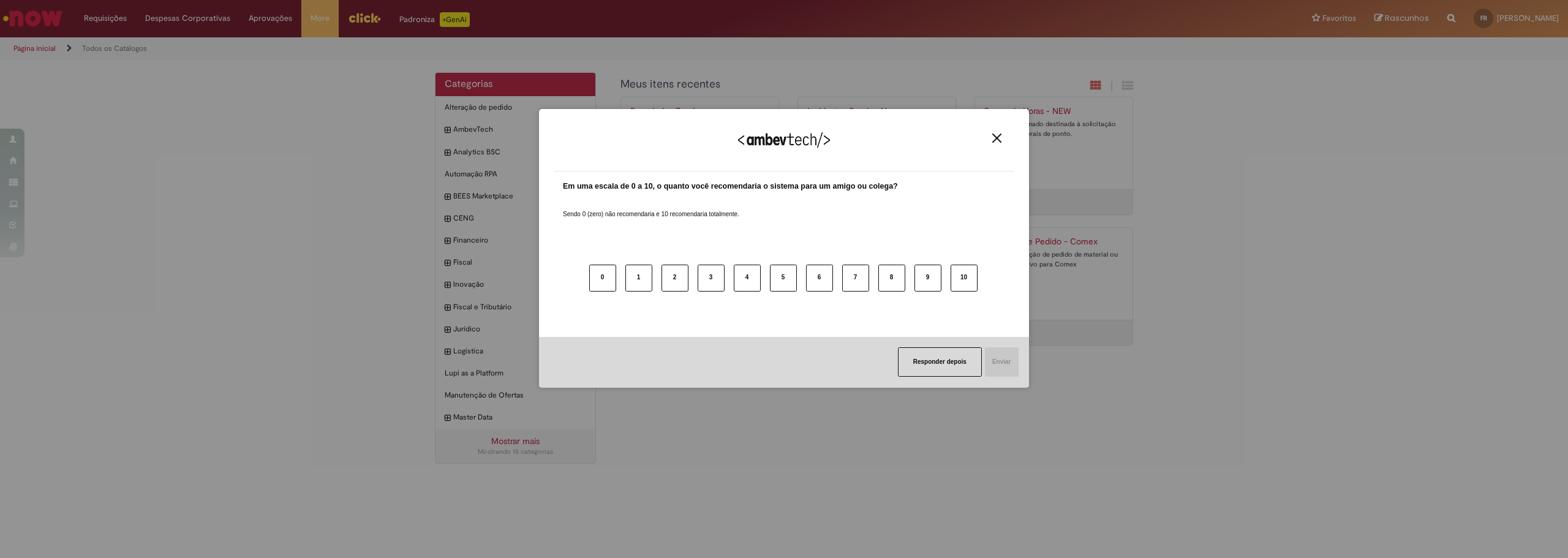
click at [995, 137] on img "Close" at bounding box center [997, 138] width 9 height 9
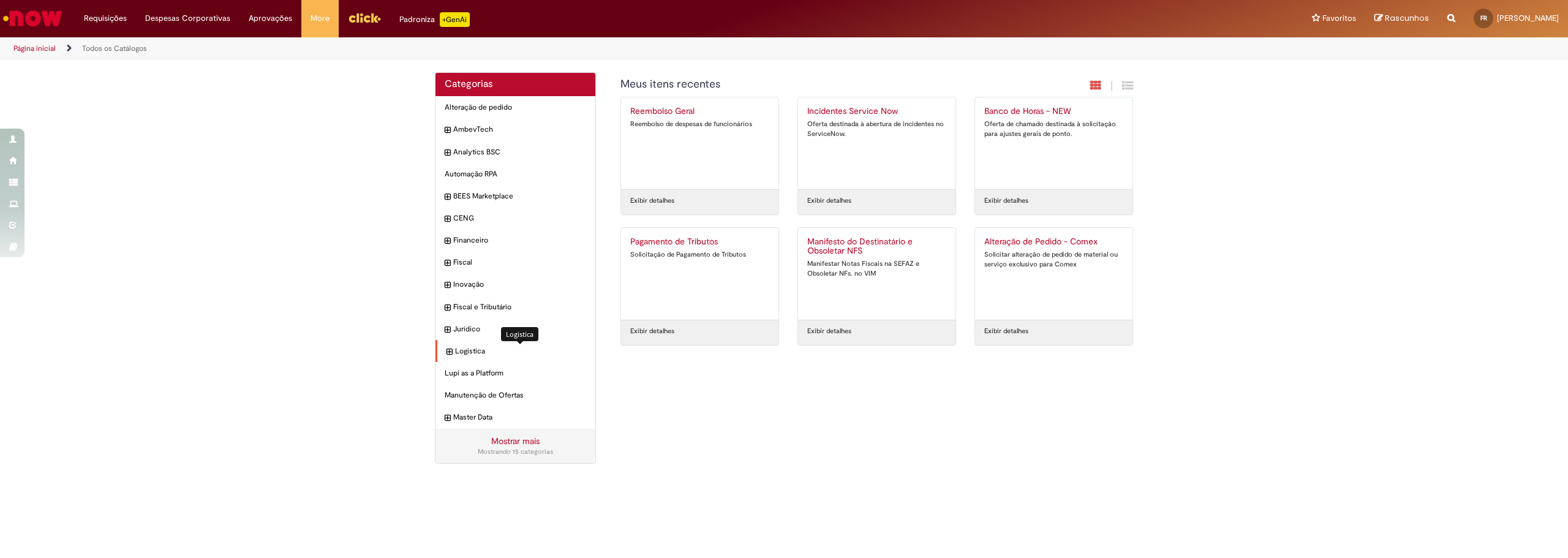
click at [456, 353] on span "Logistica Itens" at bounding box center [520, 351] width 131 height 10
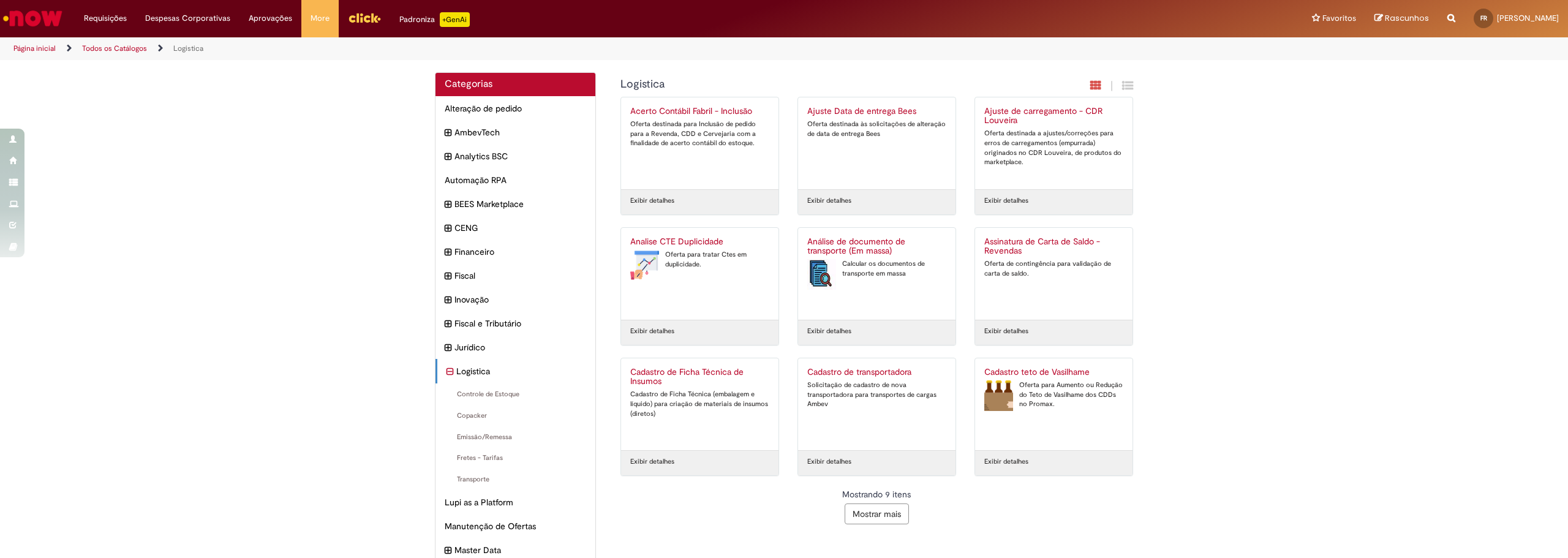
click at [872, 513] on button "Mostrar mais" at bounding box center [876, 514] width 64 height 21
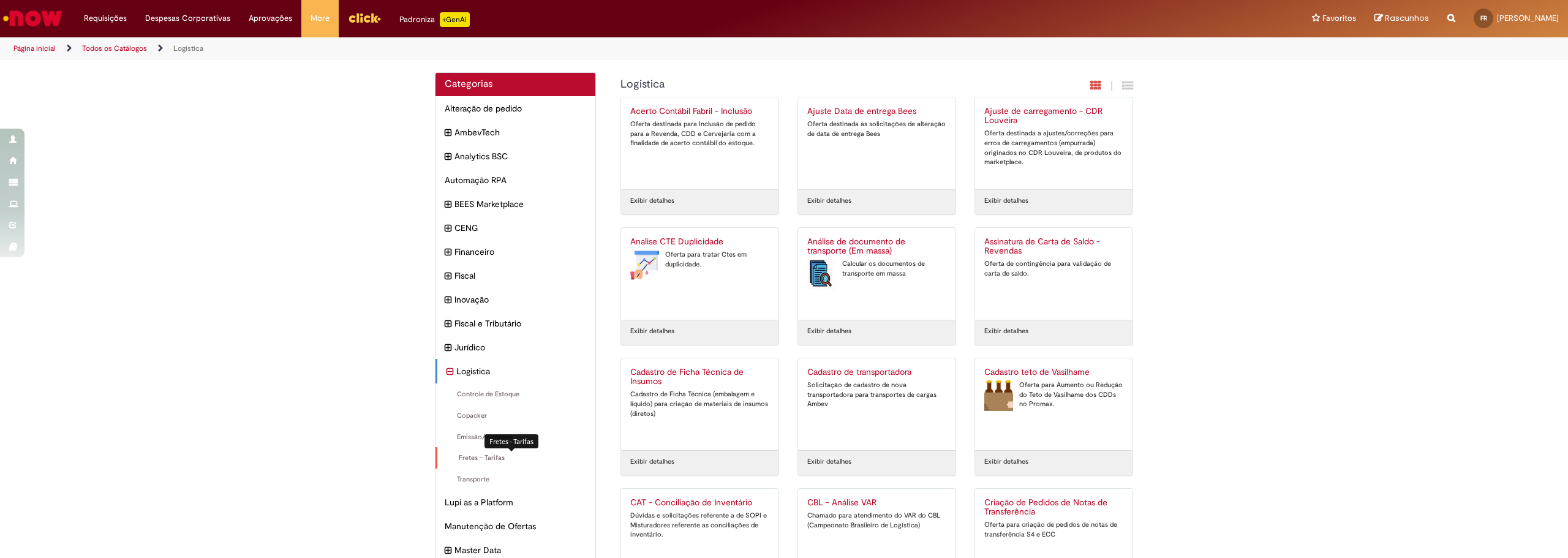
click at [461, 462] on span "Fretes - Tarifas Itens" at bounding box center [516, 457] width 139 height 9
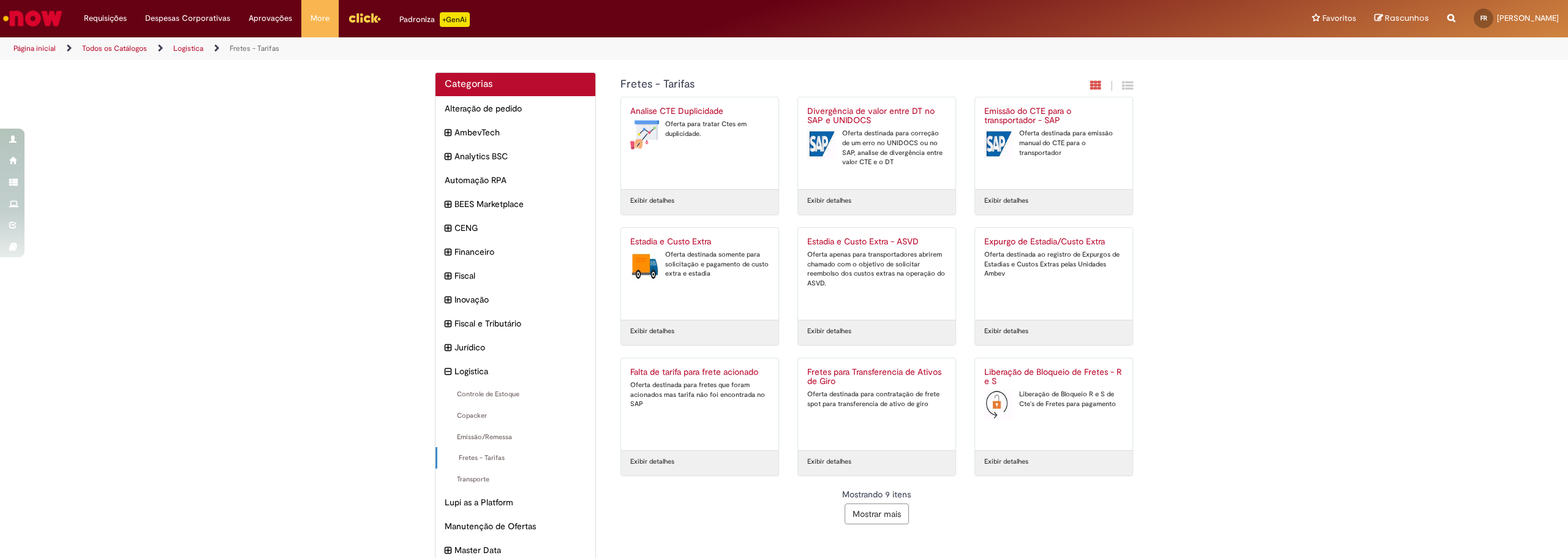
click at [852, 514] on button "Mostrar mais" at bounding box center [876, 514] width 64 height 21
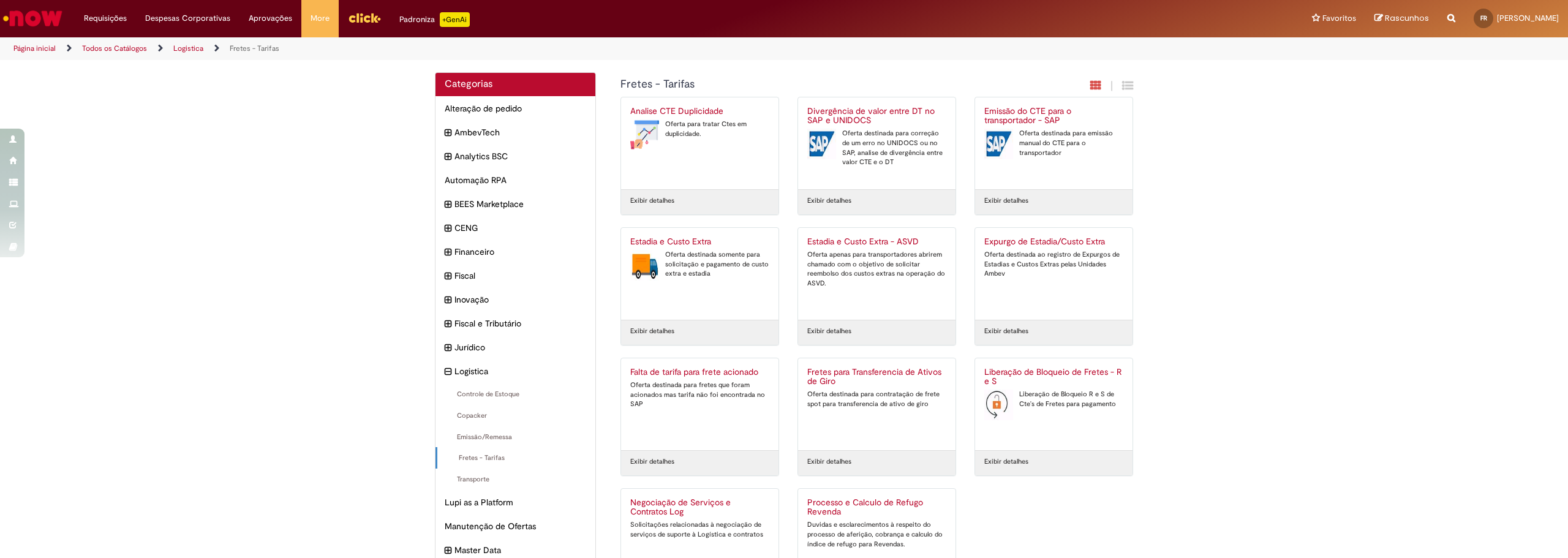
click at [33, 55] on li "Página inicial" at bounding box center [43, 49] width 68 height 23
click at [34, 48] on link "Página inicial" at bounding box center [34, 48] width 42 height 9
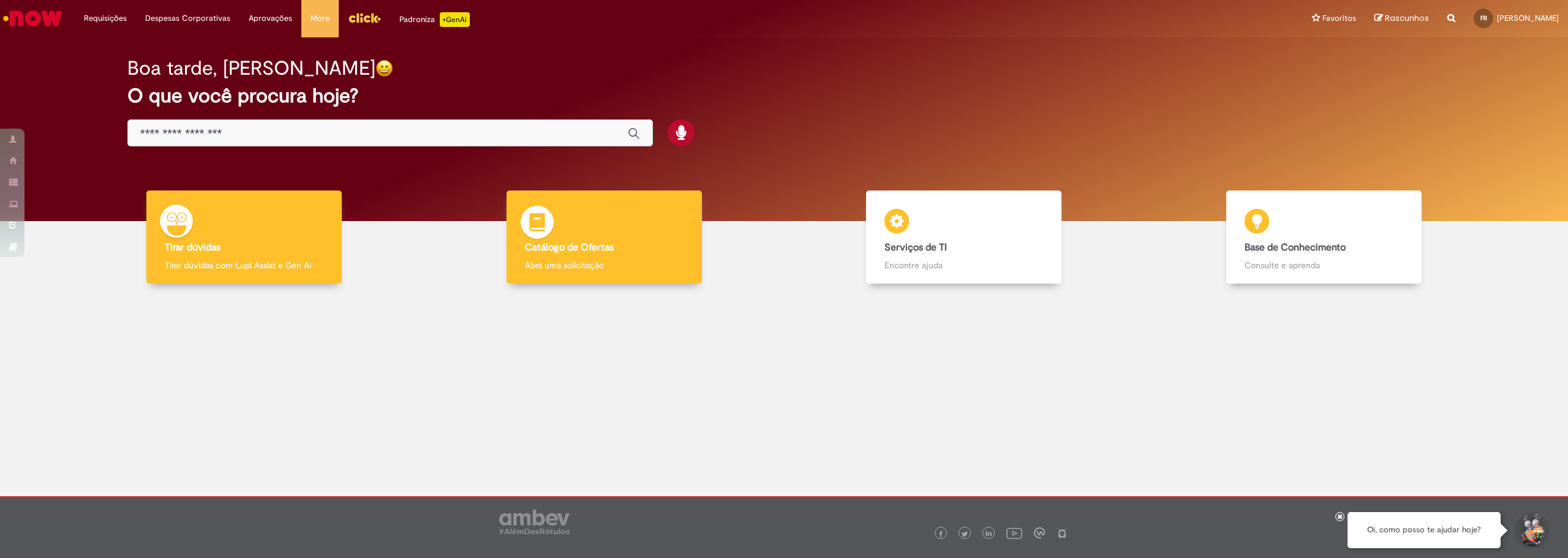
click at [612, 256] on div "Catálogo de Ofertas Catálogo de Ofertas Abra uma solicitação" at bounding box center [604, 238] width 196 height 94
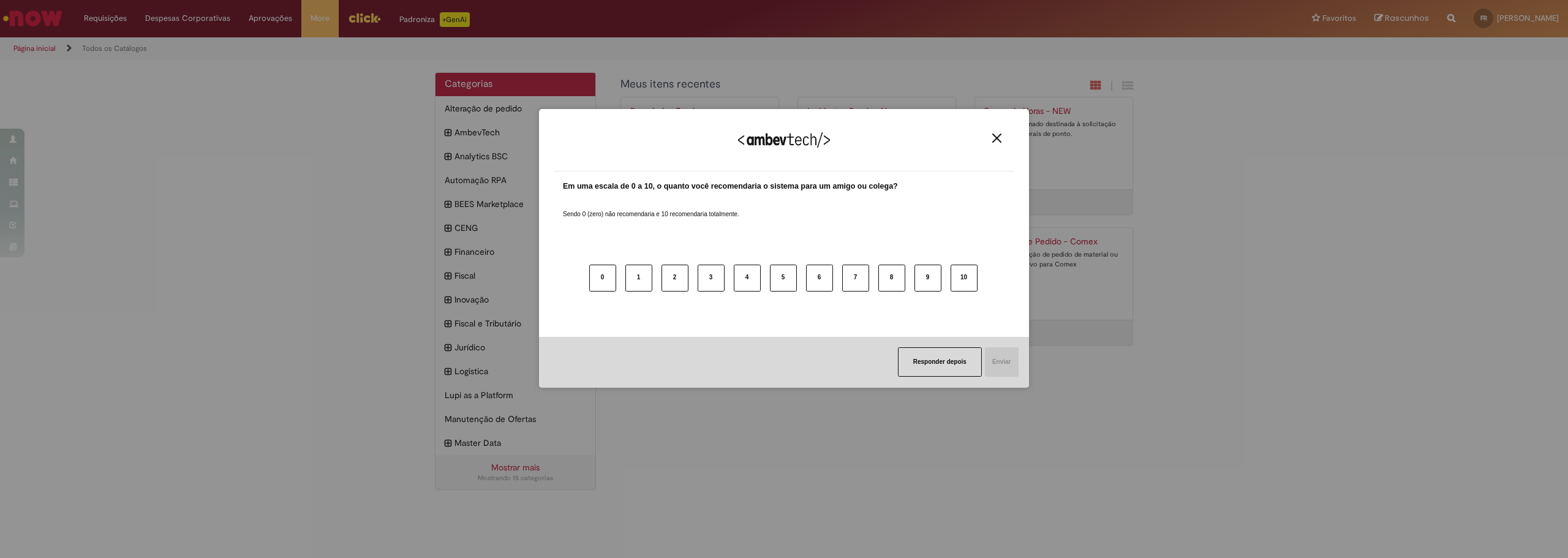
click at [1001, 132] on button "Close" at bounding box center [996, 138] width 16 height 10
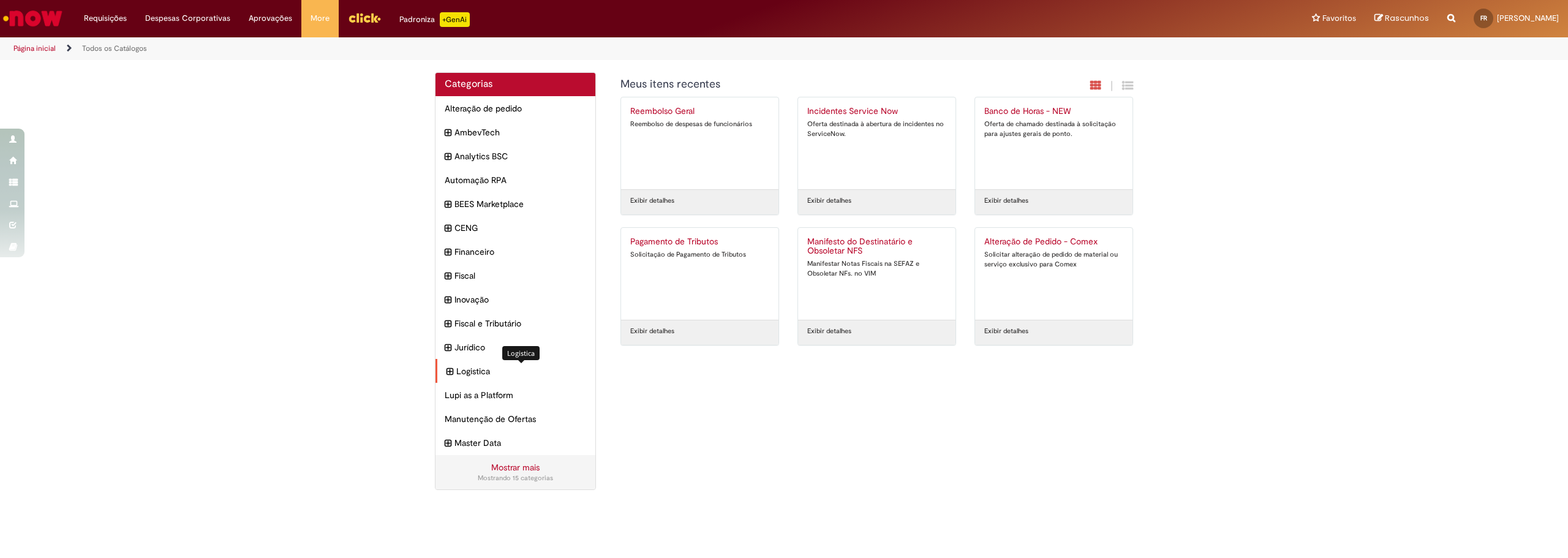
click at [462, 370] on span "Logistica Itens" at bounding box center [522, 371] width 130 height 12
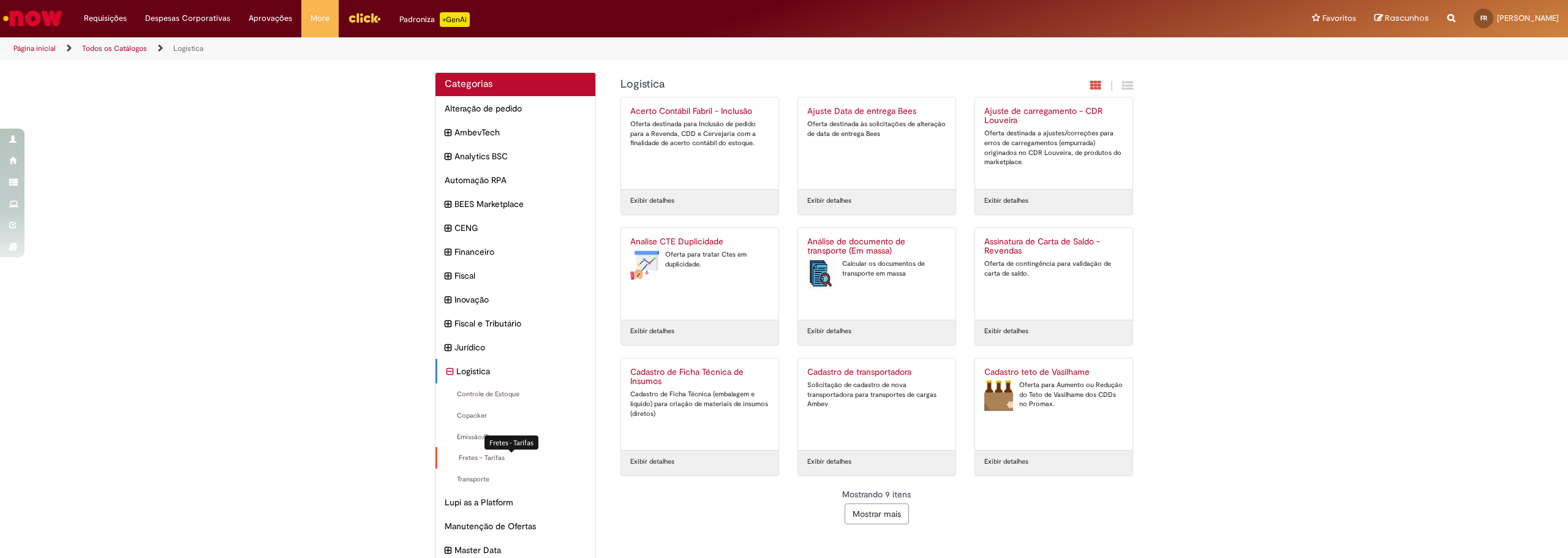
click at [470, 461] on span "Fretes - Tarifas Itens" at bounding box center [516, 457] width 139 height 9
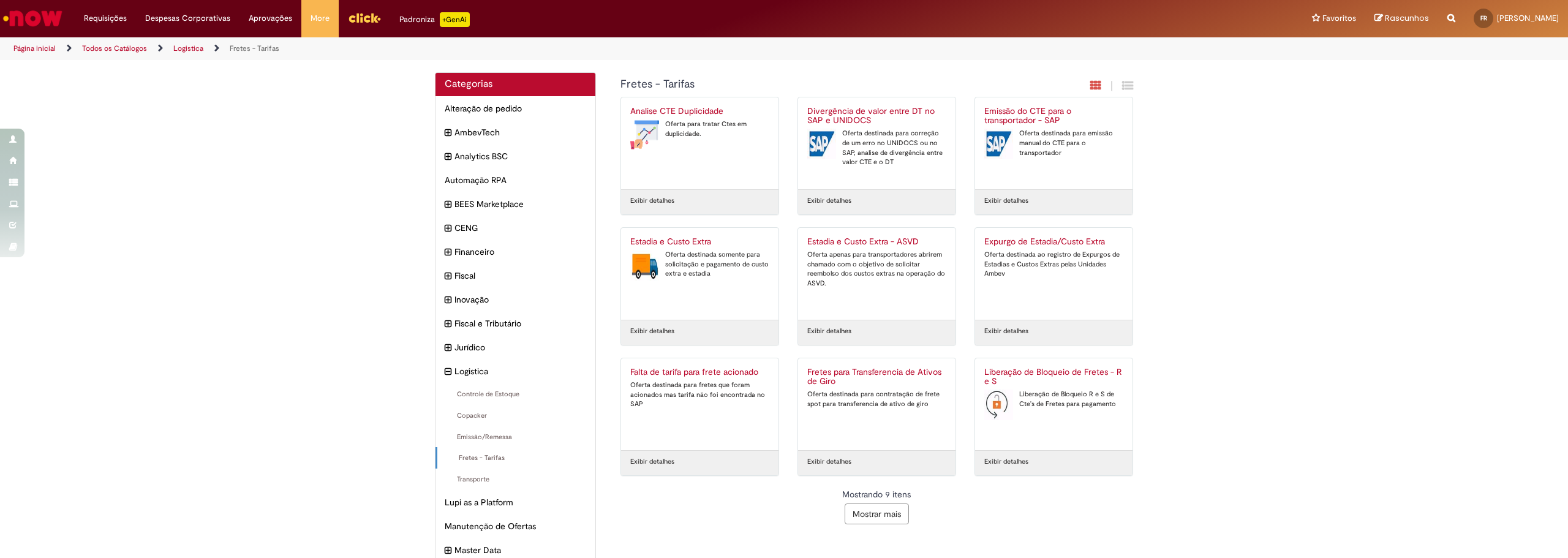
click at [873, 508] on button "Mostrar mais" at bounding box center [876, 514] width 64 height 21
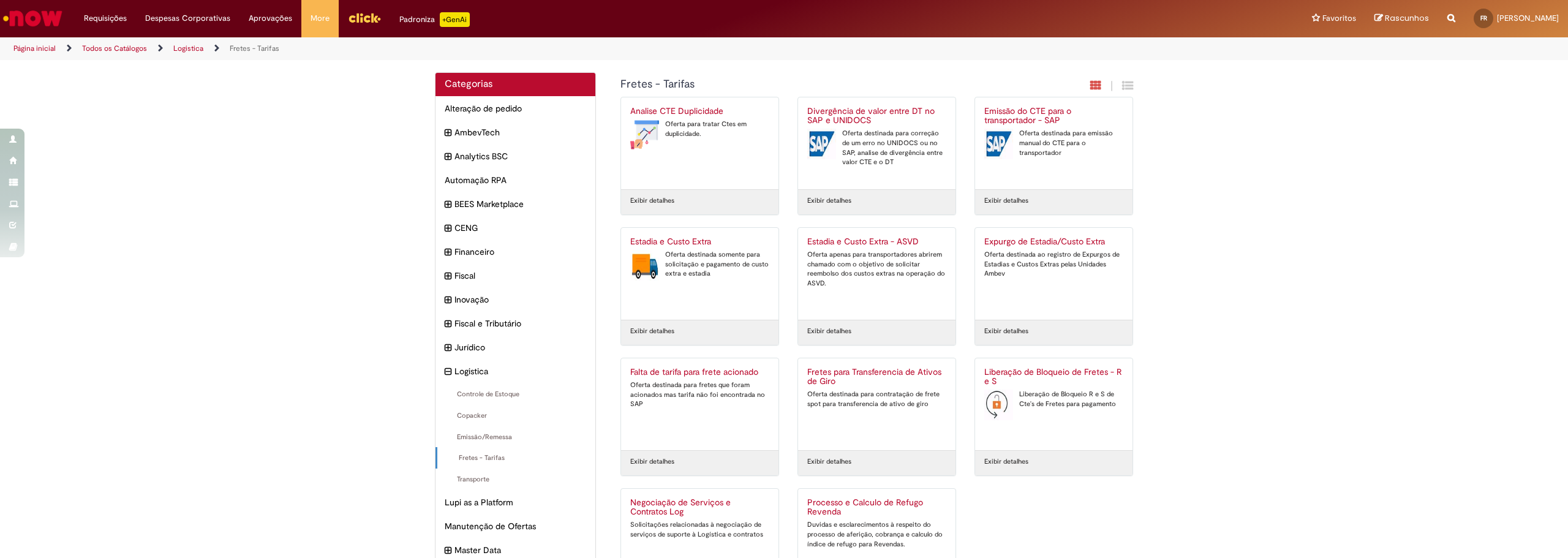
click at [1447, 14] on icon "Search from all sources" at bounding box center [1451, 11] width 8 height 22
click at [1399, 10] on input "text" at bounding box center [1427, 19] width 56 height 21
paste input "**********"
click at [1408, 18] on input "**********" at bounding box center [1427, 19] width 56 height 21
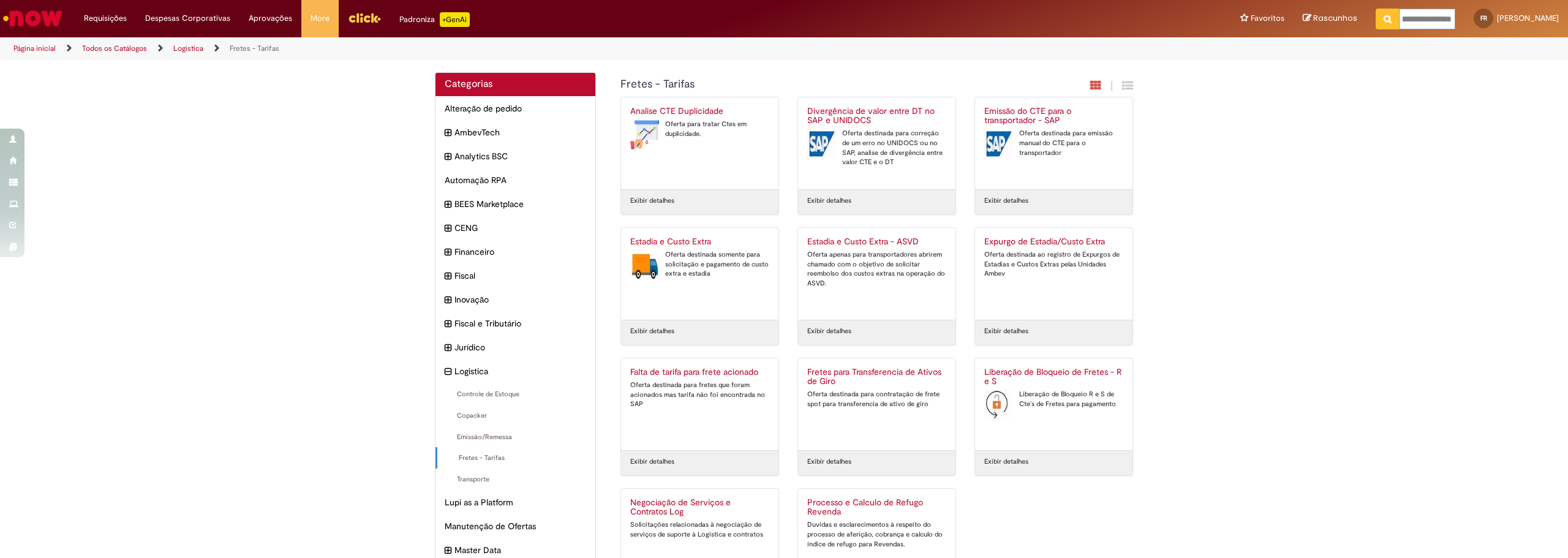
scroll to position [0, 21]
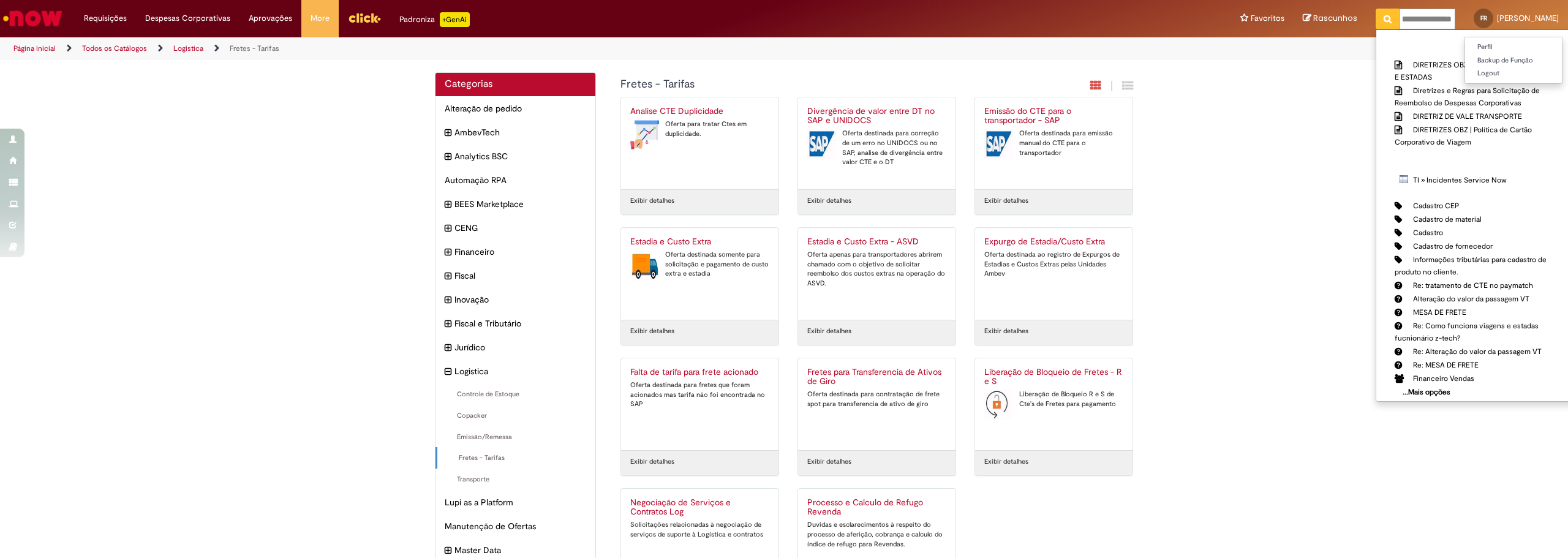
drag, startPoint x: 1428, startPoint y: 18, endPoint x: 1446, endPoint y: 25, distance: 19.3
click at [1447, 21] on div "Requisições Exibir Todas as Solicitações Requisições Exibir Todas as Solicitaçõ…" at bounding box center [817, 19] width 1503 height 38
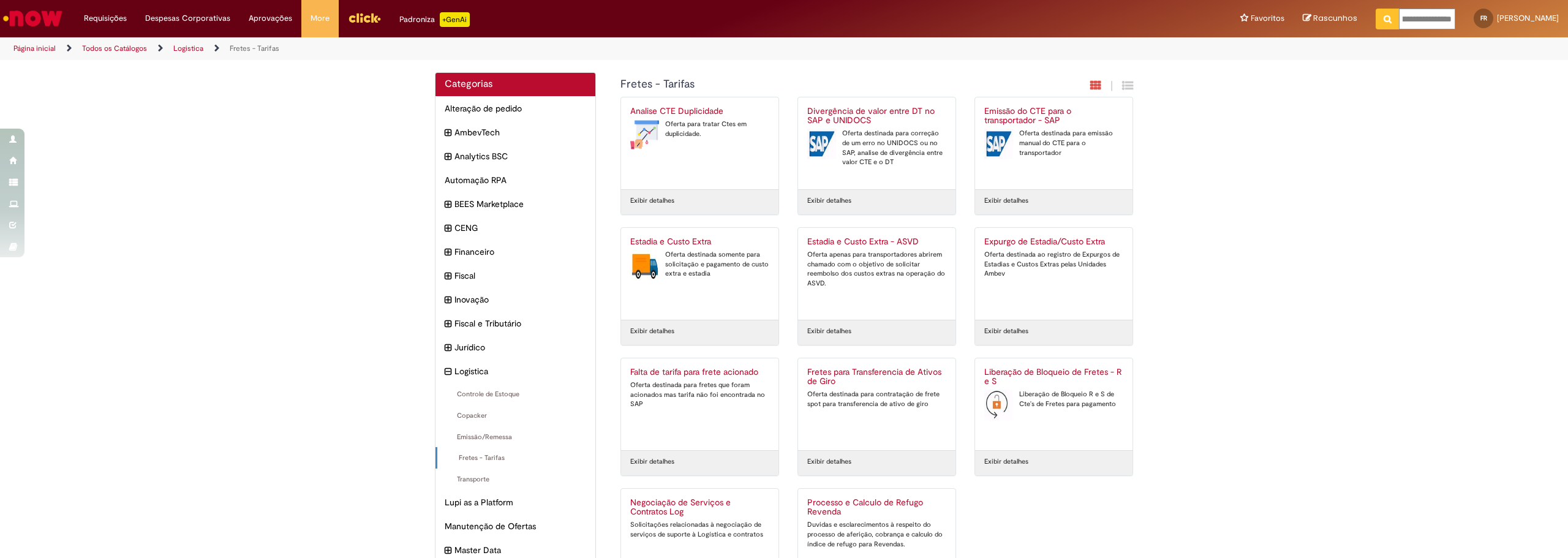
type input "**********"
click button "Pesquisar" at bounding box center [1388, 19] width 24 height 21
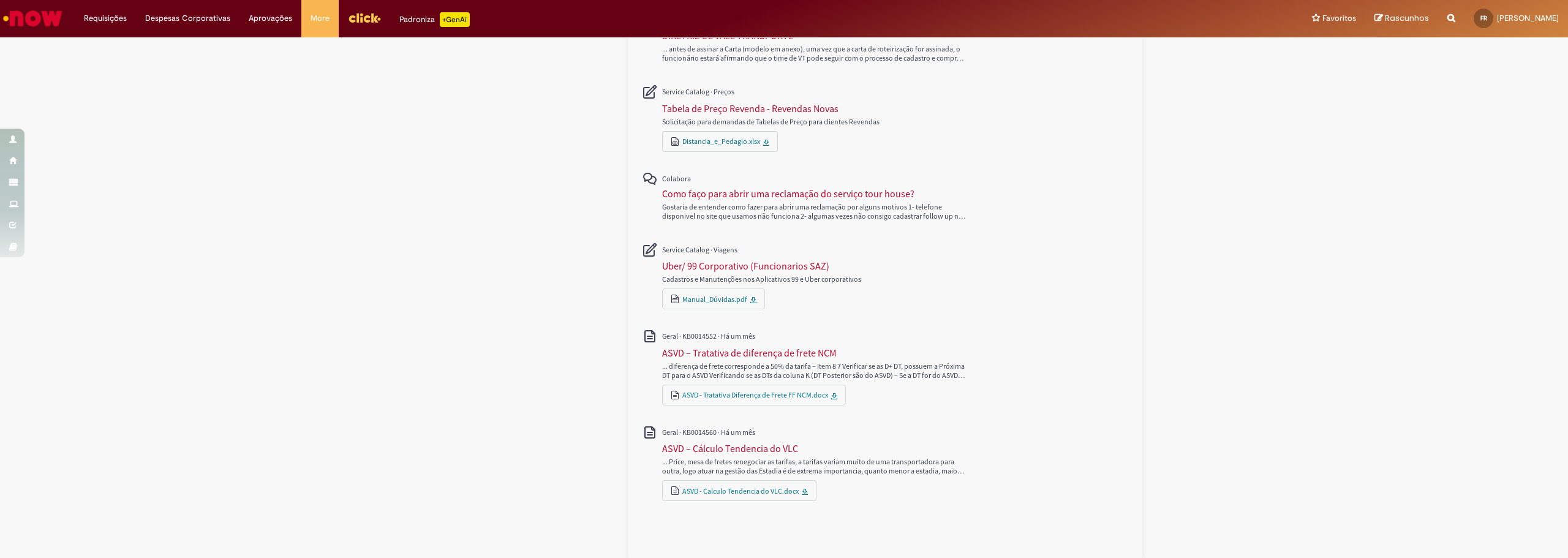
scroll to position [584, 0]
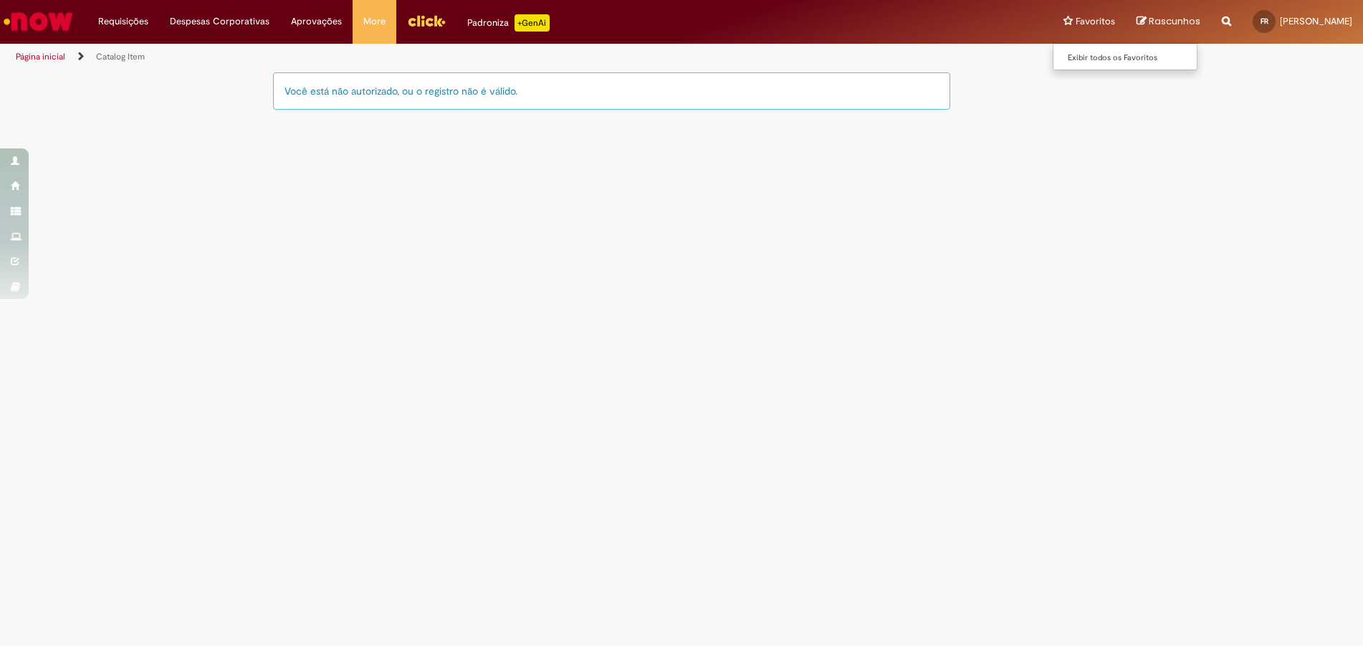
click at [1073, 16] on li "Favoritos Exibir todos os Favoritos" at bounding box center [1089, 21] width 73 height 43
click at [1085, 52] on link "Exibir todos os Favoritos" at bounding box center [1132, 58] width 158 height 16
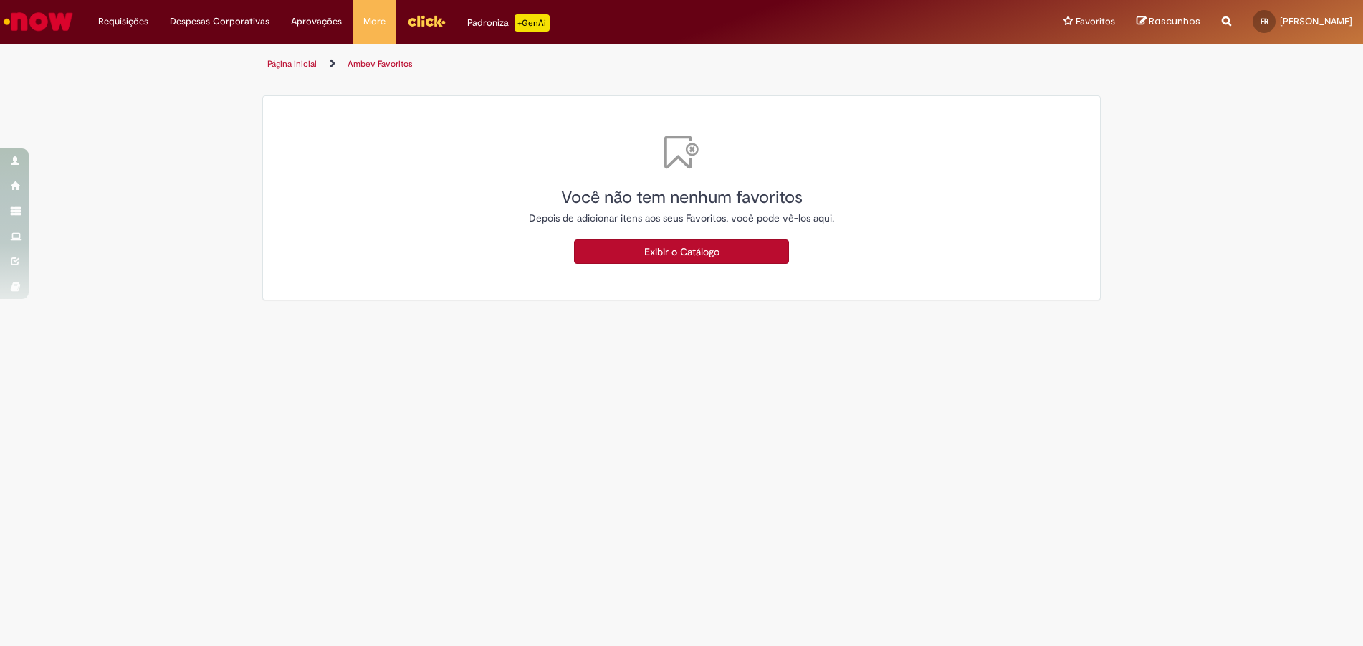
click at [1222, 19] on icon "Search from all sources" at bounding box center [1226, 13] width 9 height 26
click at [1165, 26] on input "text" at bounding box center [1198, 22] width 66 height 24
paste input "*"
click at [1165, 29] on input "text" at bounding box center [1198, 22] width 66 height 24
type input "********"
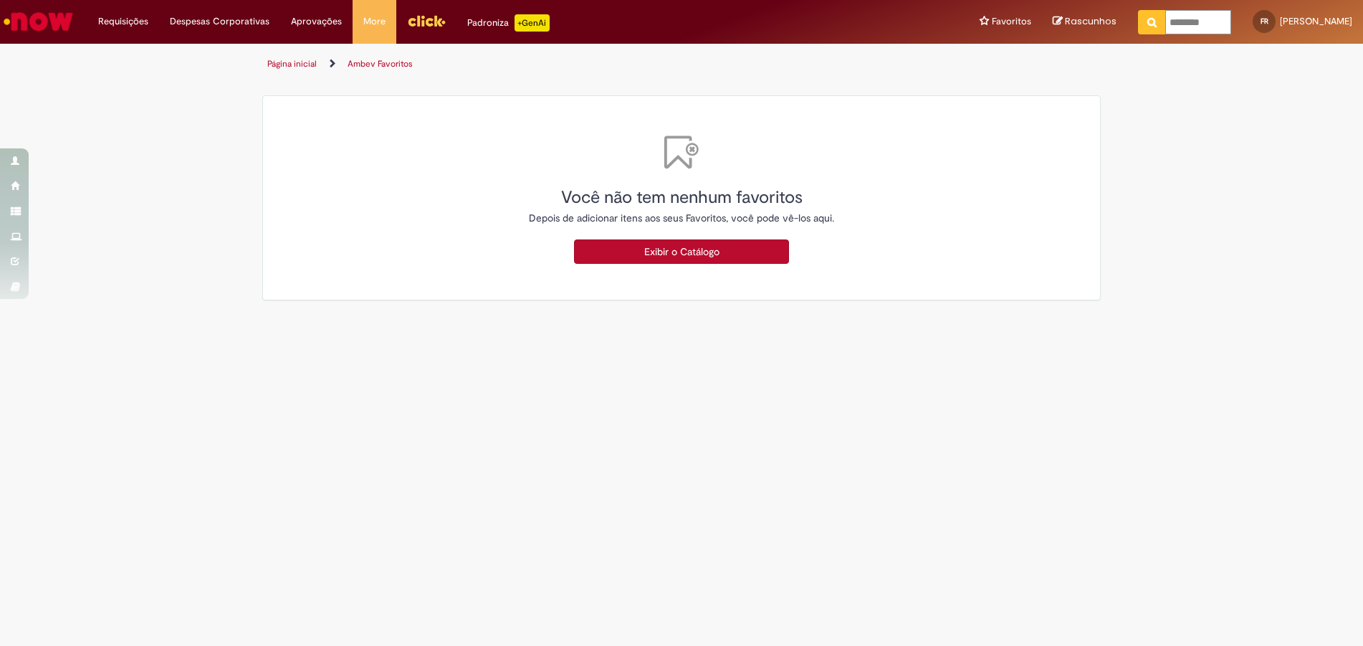
click button "Pesquisar" at bounding box center [1152, 22] width 28 height 24
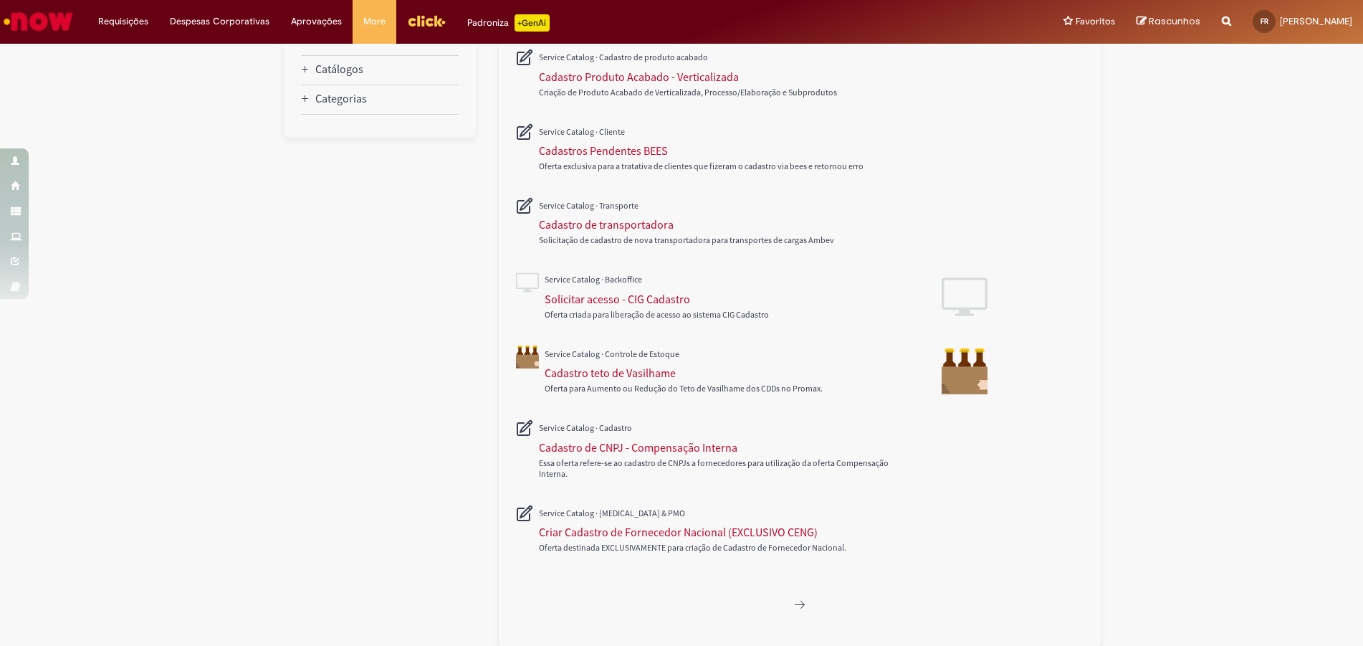
scroll to position [514, 0]
click at [794, 600] on icon "Próxima página, 2" at bounding box center [799, 602] width 11 height 11
